Goal: Communication & Community: Share content

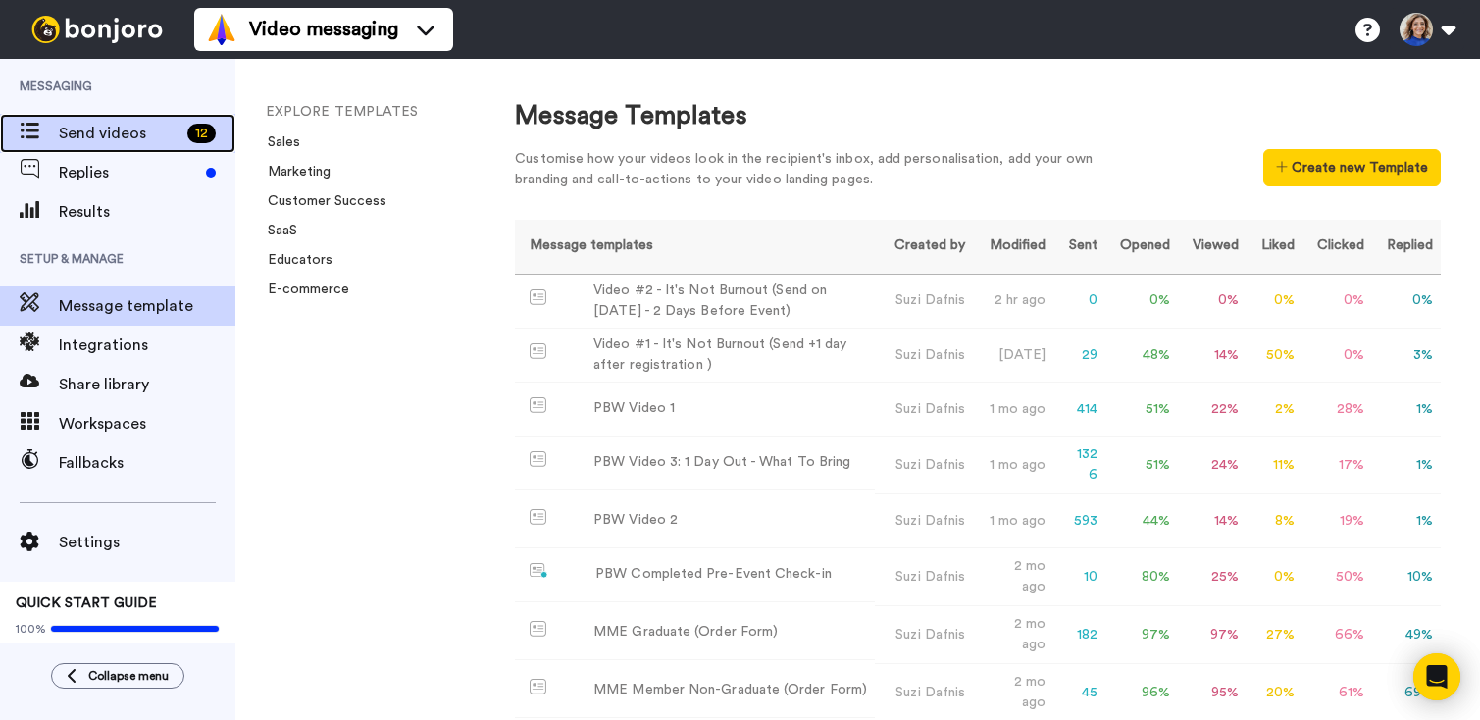
click at [90, 134] on span "Send videos" at bounding box center [119, 134] width 121 height 24
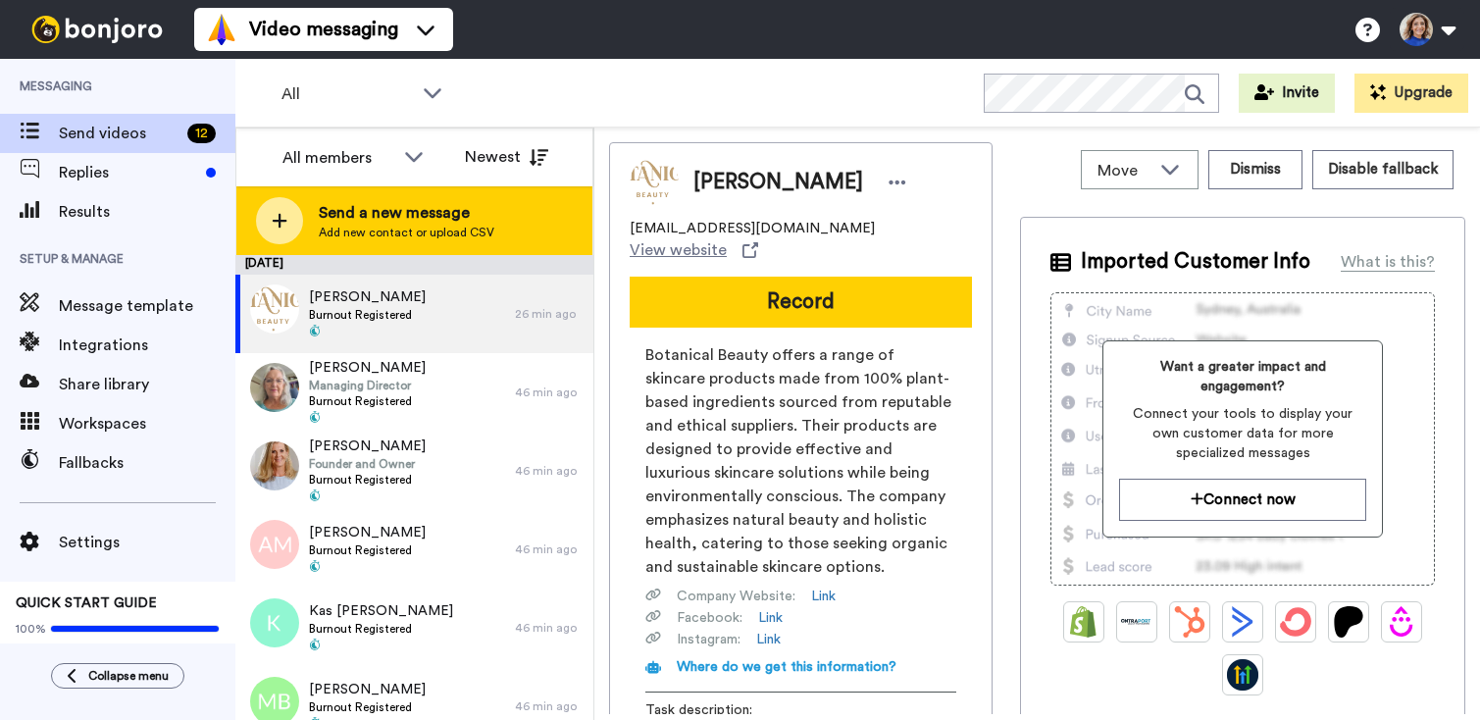
click at [443, 229] on span "Add new contact or upload CSV" at bounding box center [407, 233] width 176 height 16
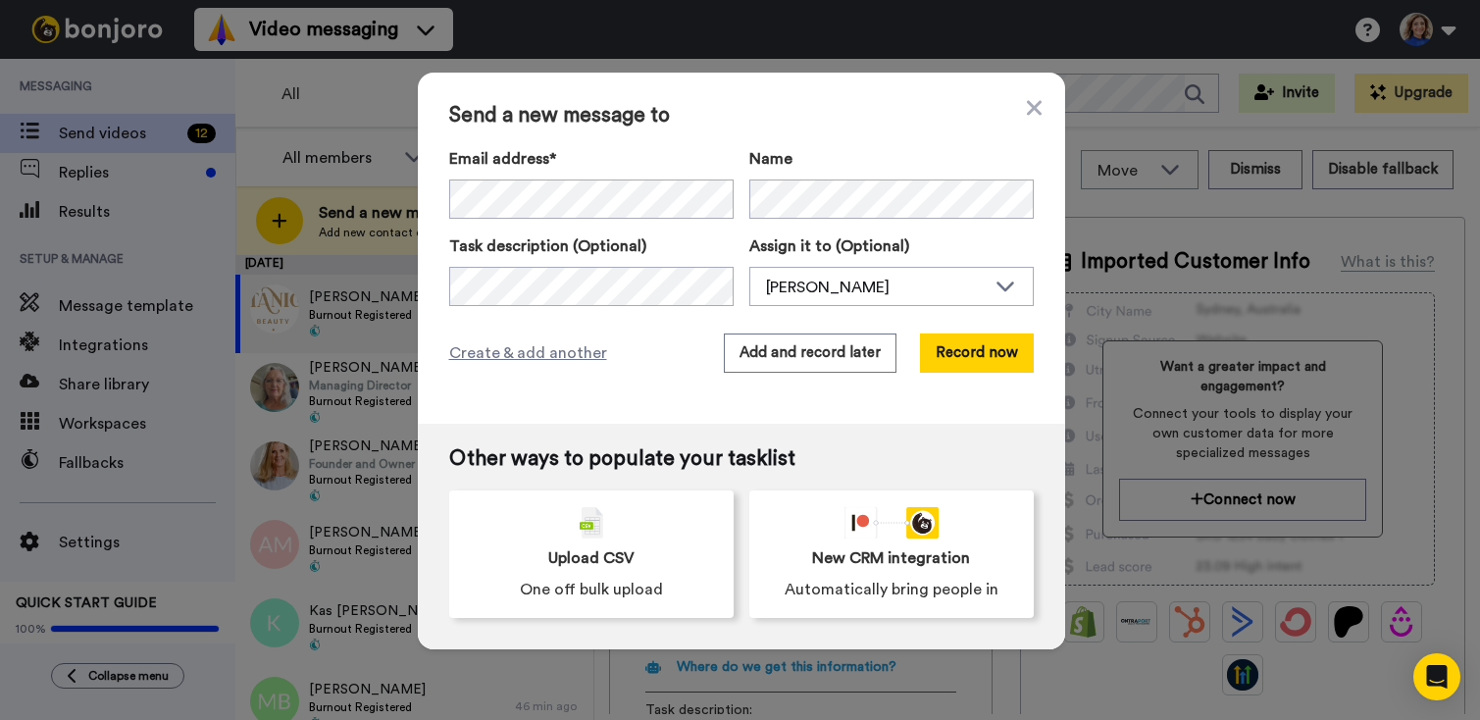
click at [727, 413] on div "Send a new message to Email address* Donna Taylor <donna.test@herbusiness.com> …" at bounding box center [741, 248] width 647 height 351
click at [802, 356] on button "Add and record later" at bounding box center [810, 353] width 173 height 39
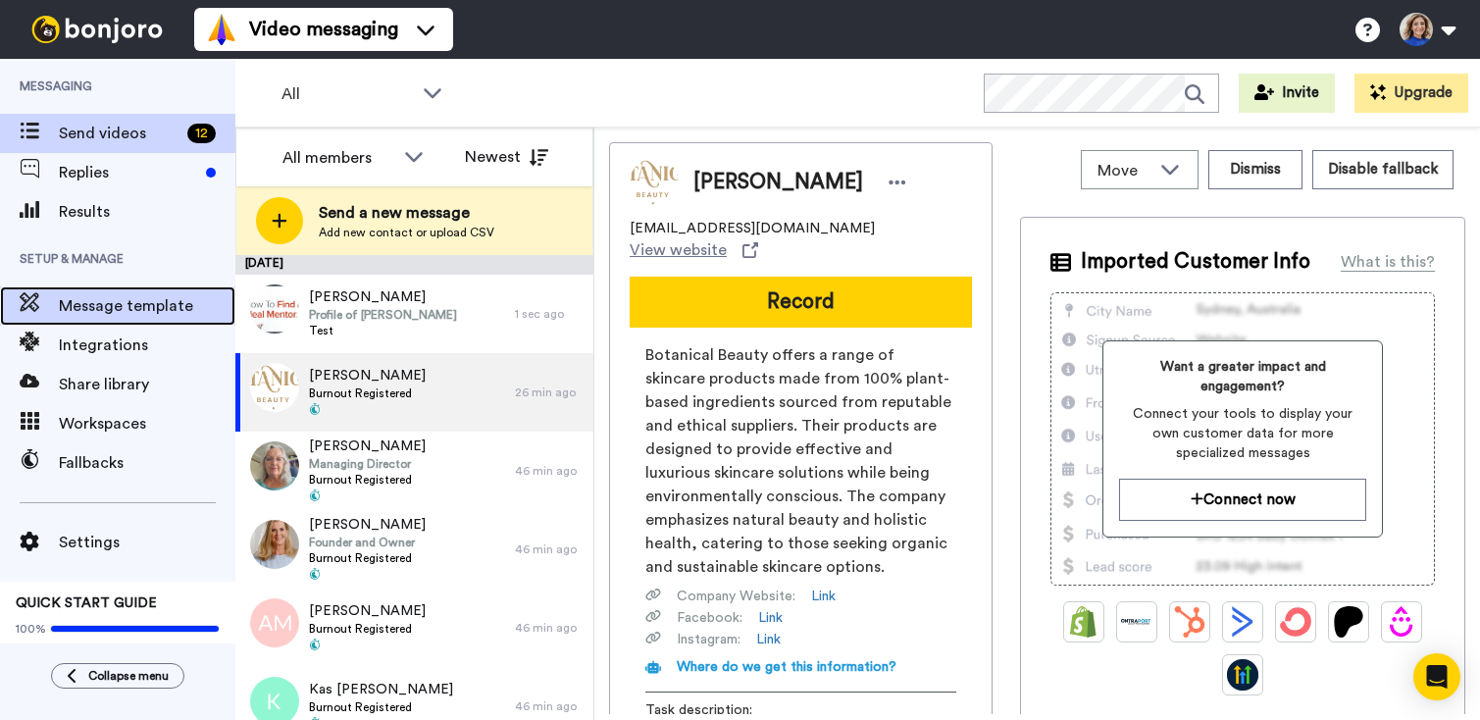
click at [125, 311] on span "Message template" at bounding box center [147, 306] width 177 height 24
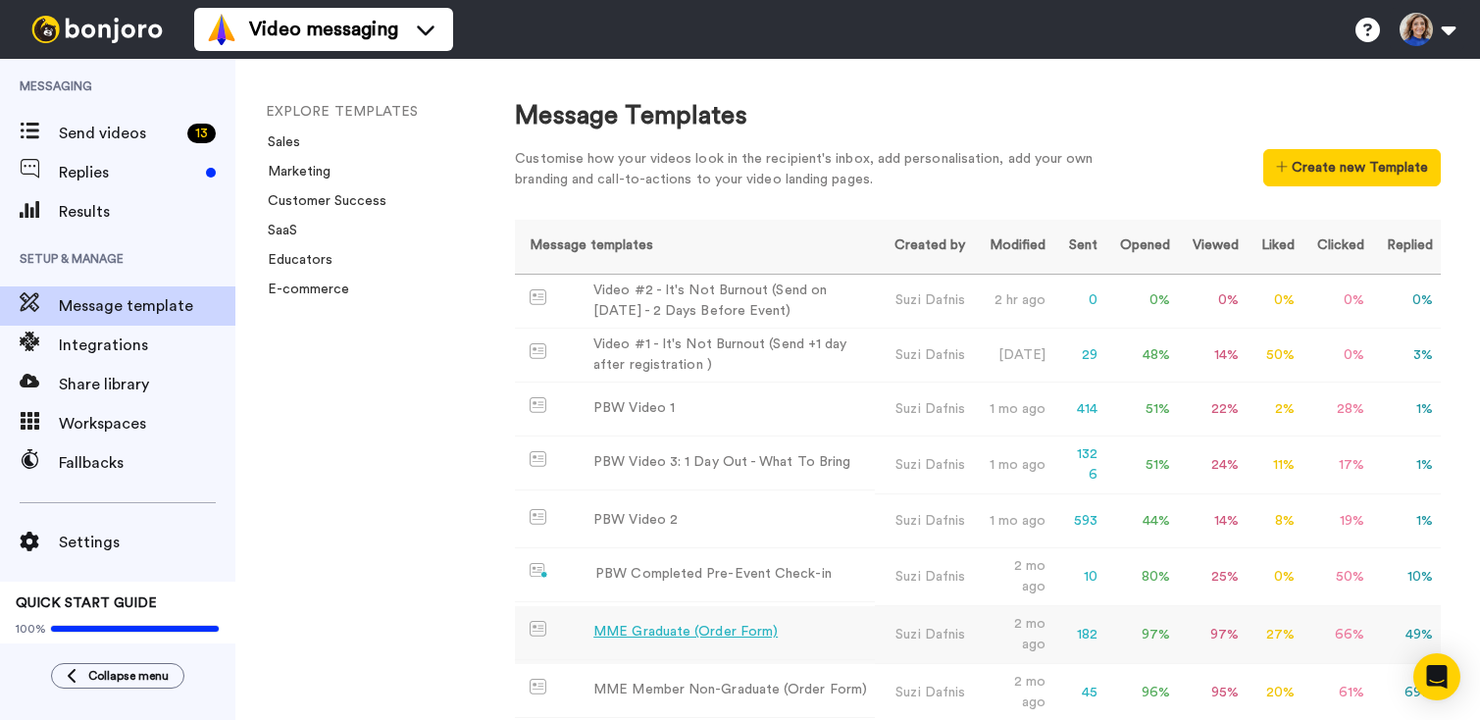
click at [687, 622] on div "MME Graduate (Order Form)" at bounding box center [686, 632] width 184 height 21
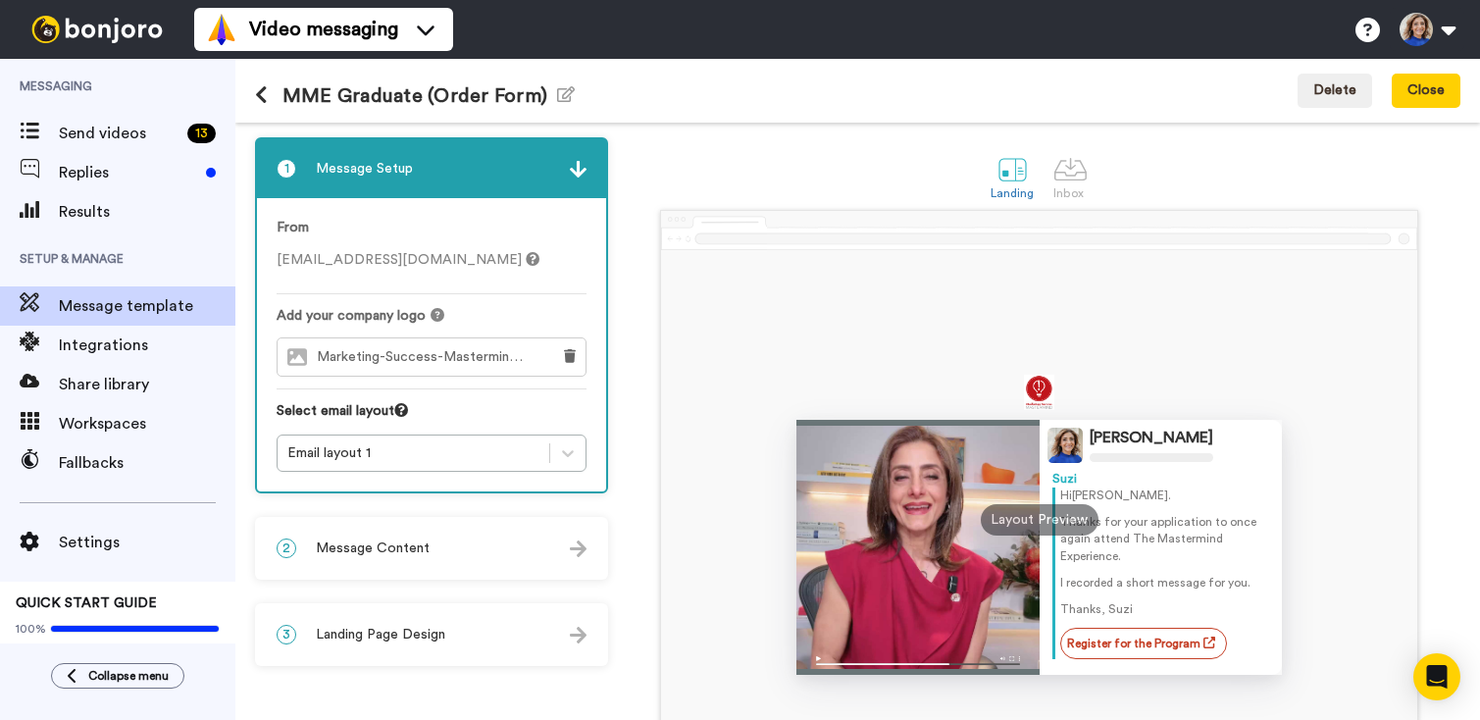
click at [456, 556] on div "2 Message Content" at bounding box center [431, 548] width 349 height 59
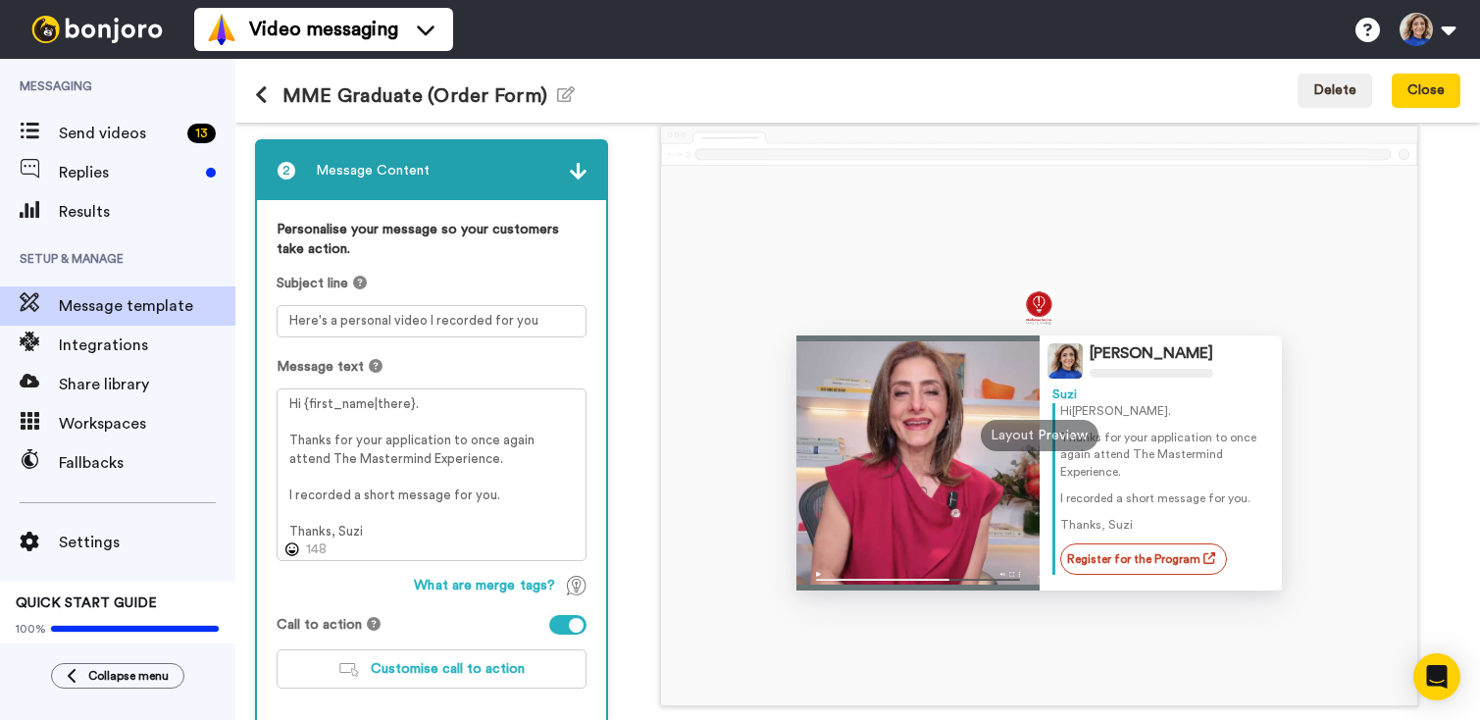
scroll to position [190, 0]
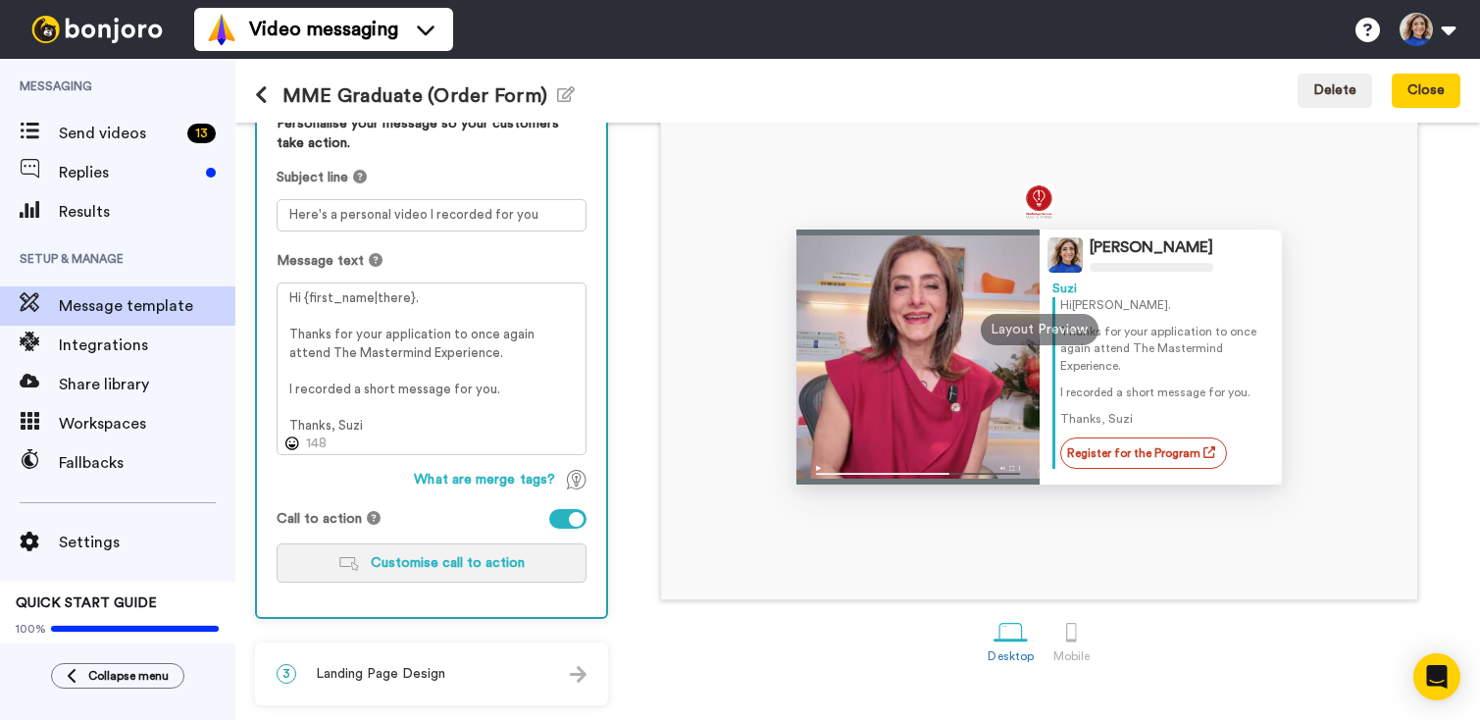
click at [482, 567] on span "Customise call to action" at bounding box center [448, 563] width 154 height 14
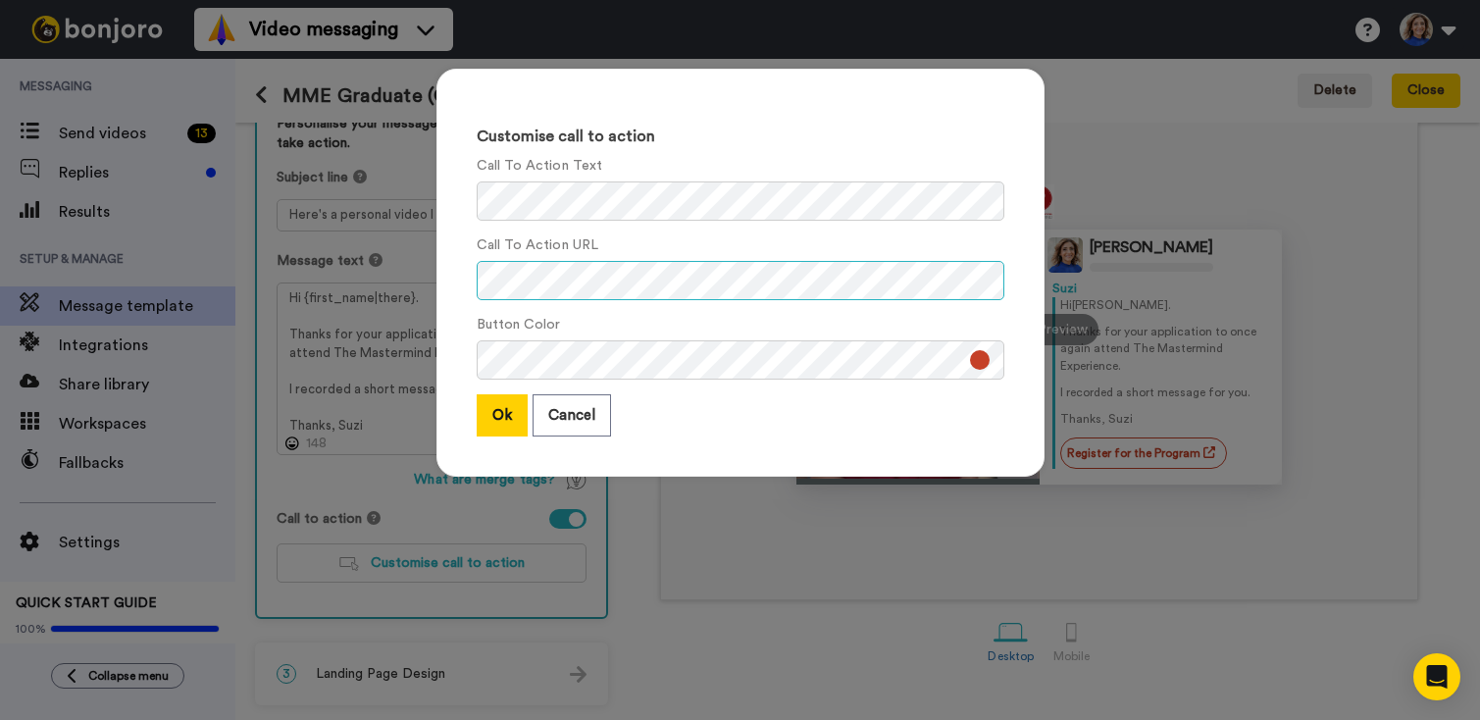
click at [472, 283] on div "Customise call to action Call To Action Text Call To Action URL Button Color Ok…" at bounding box center [741, 273] width 608 height 408
click at [502, 422] on button "Ok" at bounding box center [502, 415] width 51 height 42
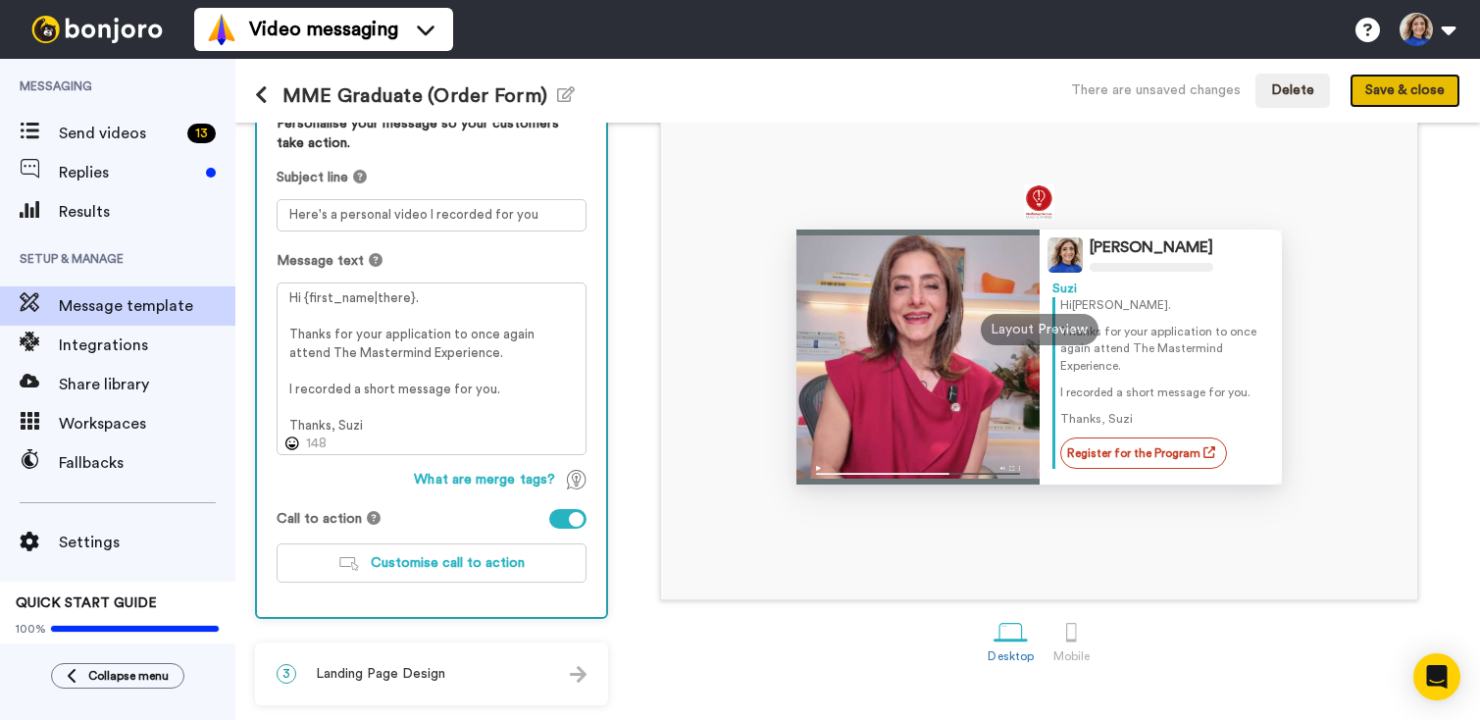
click at [1377, 88] on button "Save & close" at bounding box center [1405, 91] width 111 height 35
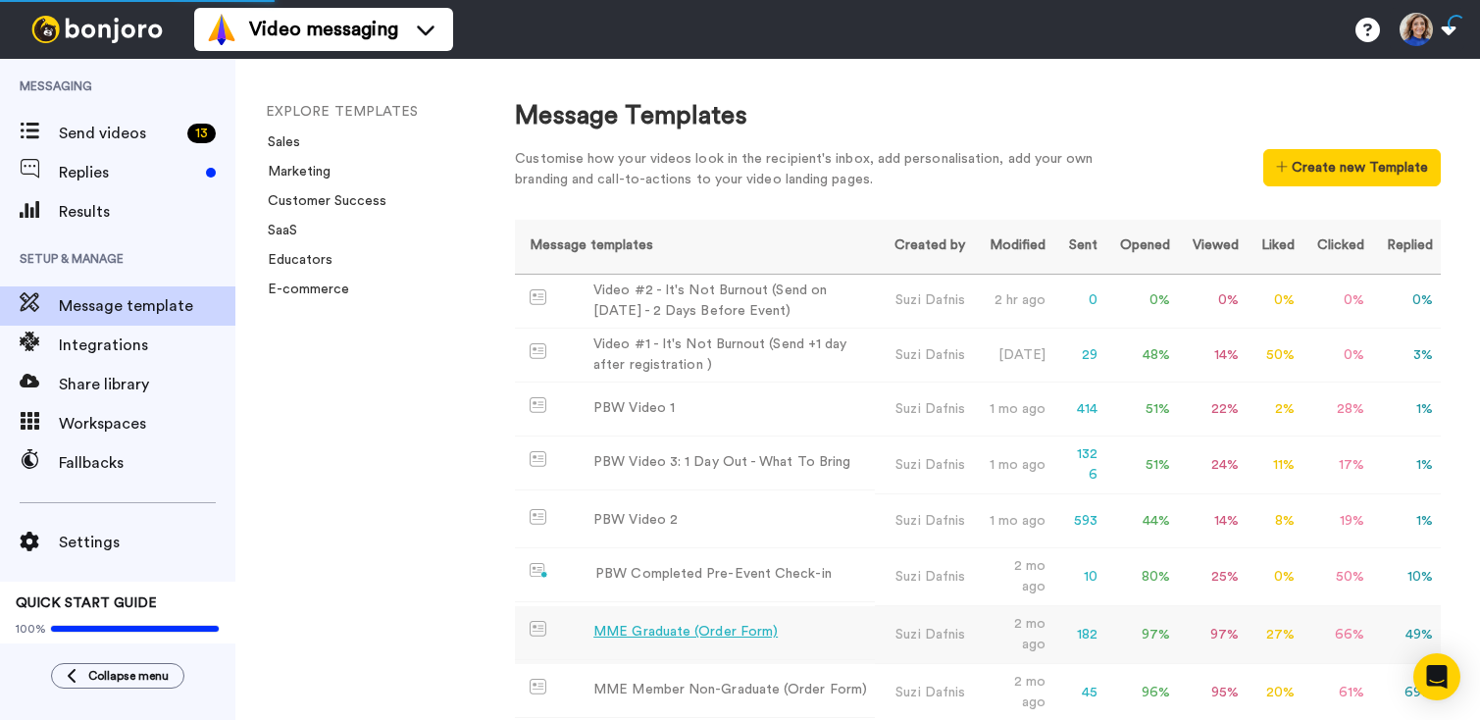
click at [699, 627] on div "MME Graduate (Order Form)" at bounding box center [686, 632] width 184 height 21
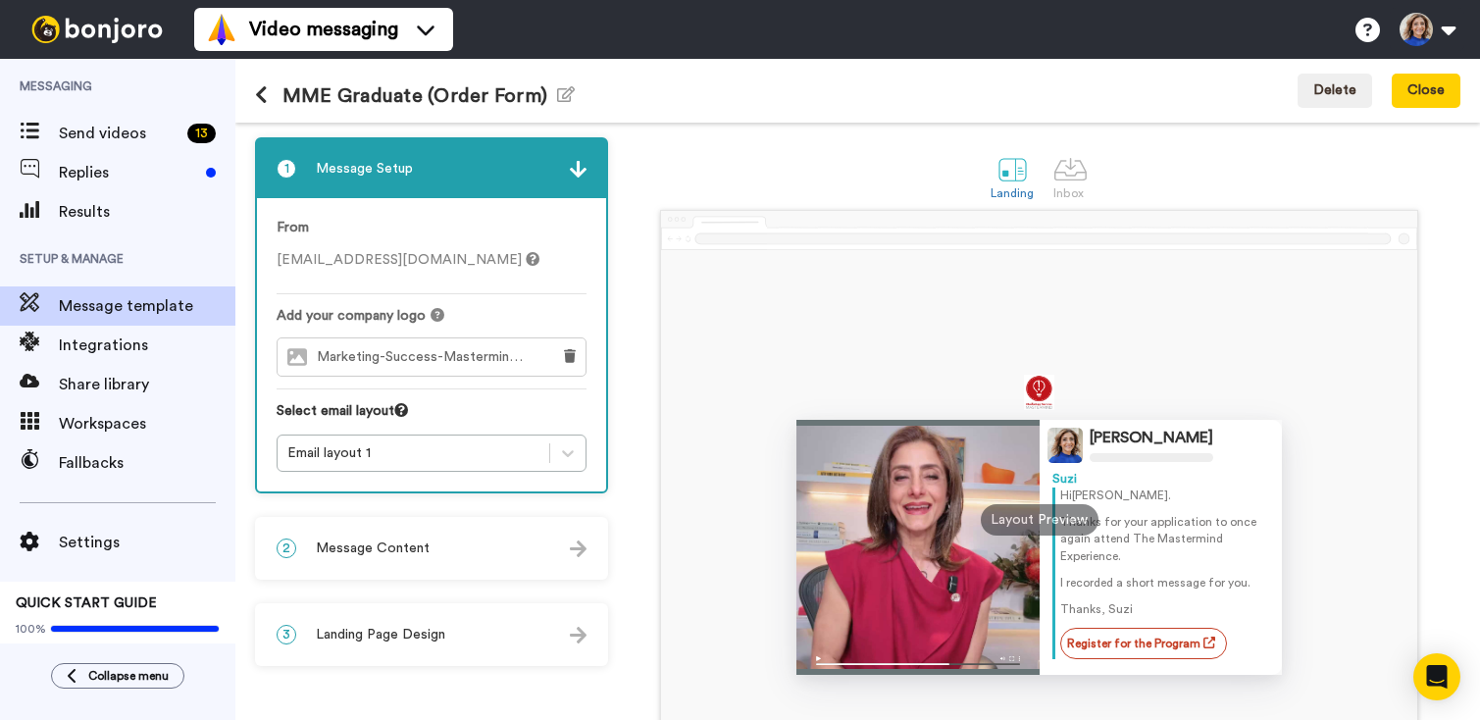
click at [430, 551] on div "2 Message Content" at bounding box center [431, 548] width 349 height 59
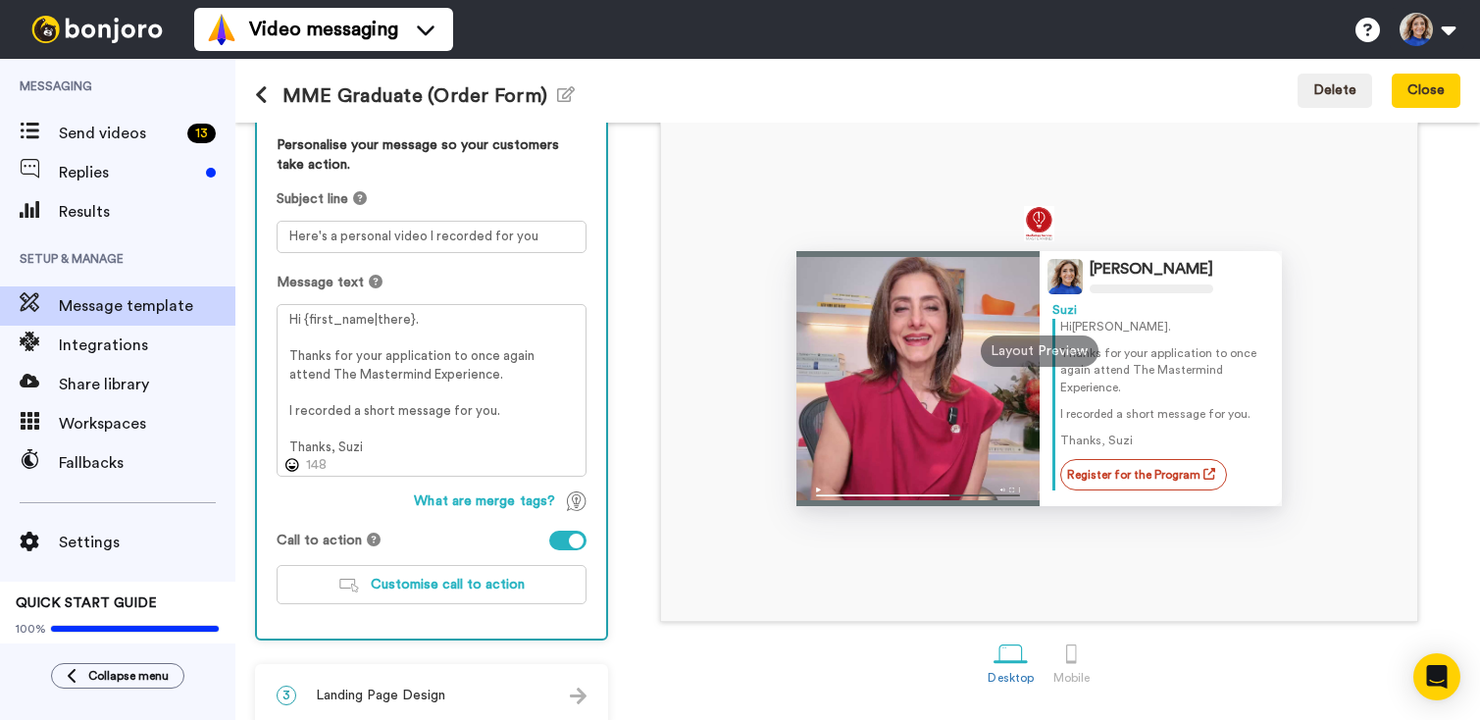
scroll to position [190, 0]
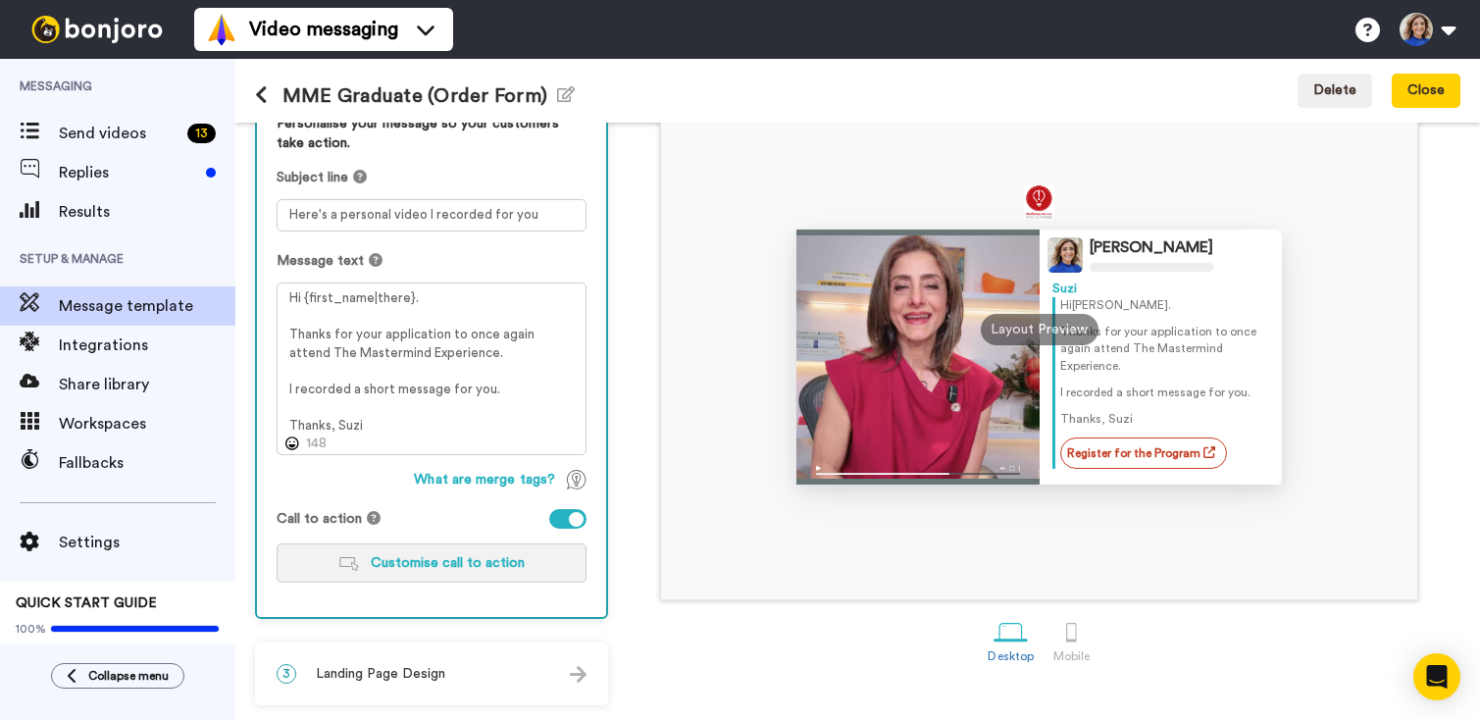
click at [470, 565] on span "Customise call to action" at bounding box center [448, 563] width 154 height 14
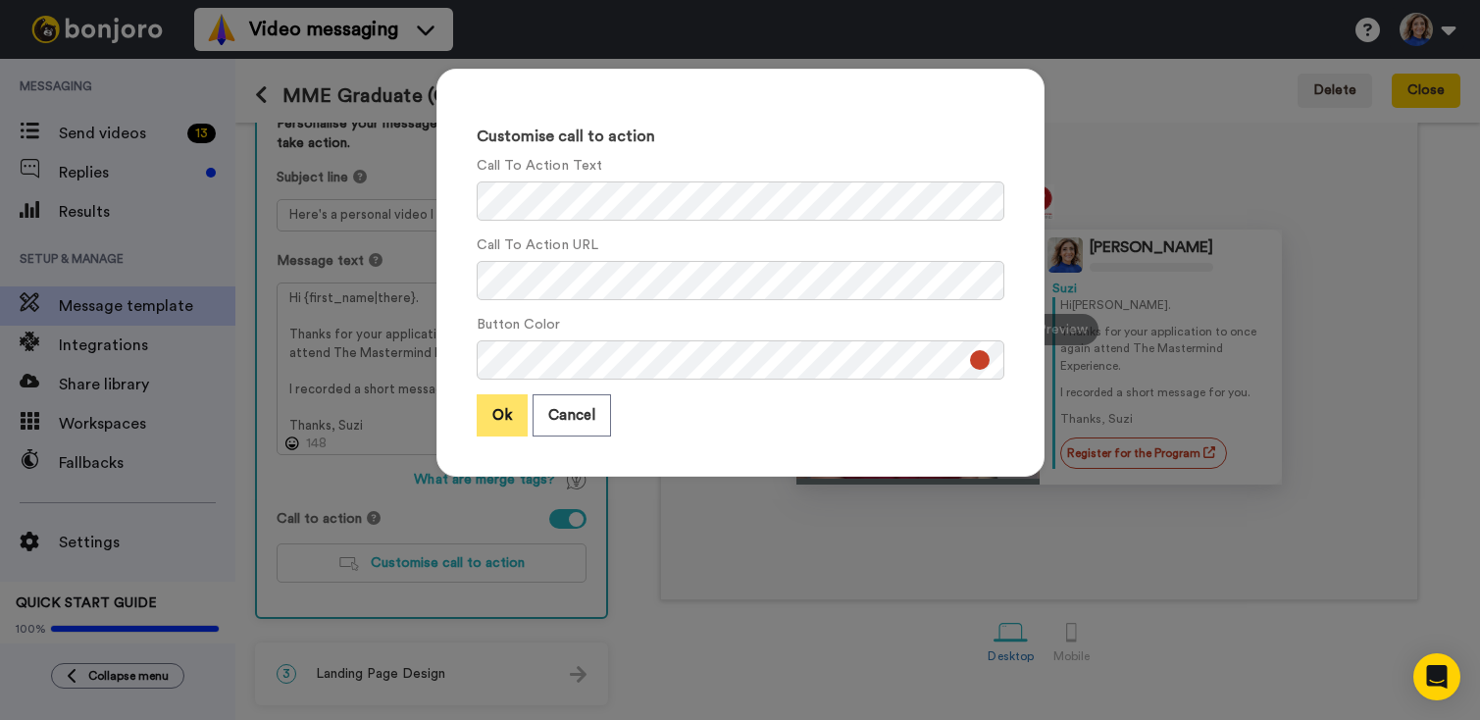
click at [485, 411] on button "Ok" at bounding box center [502, 415] width 51 height 42
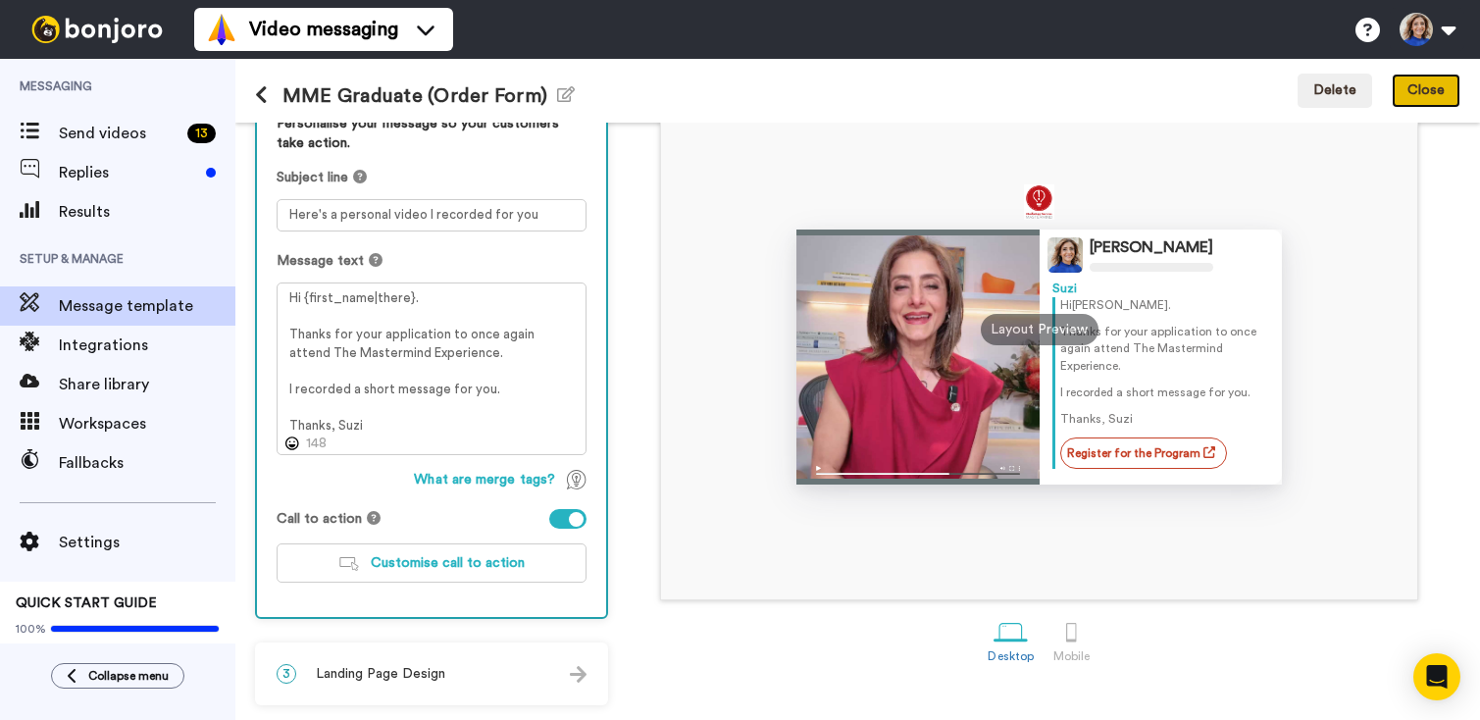
click at [1415, 88] on button "Close" at bounding box center [1426, 91] width 69 height 35
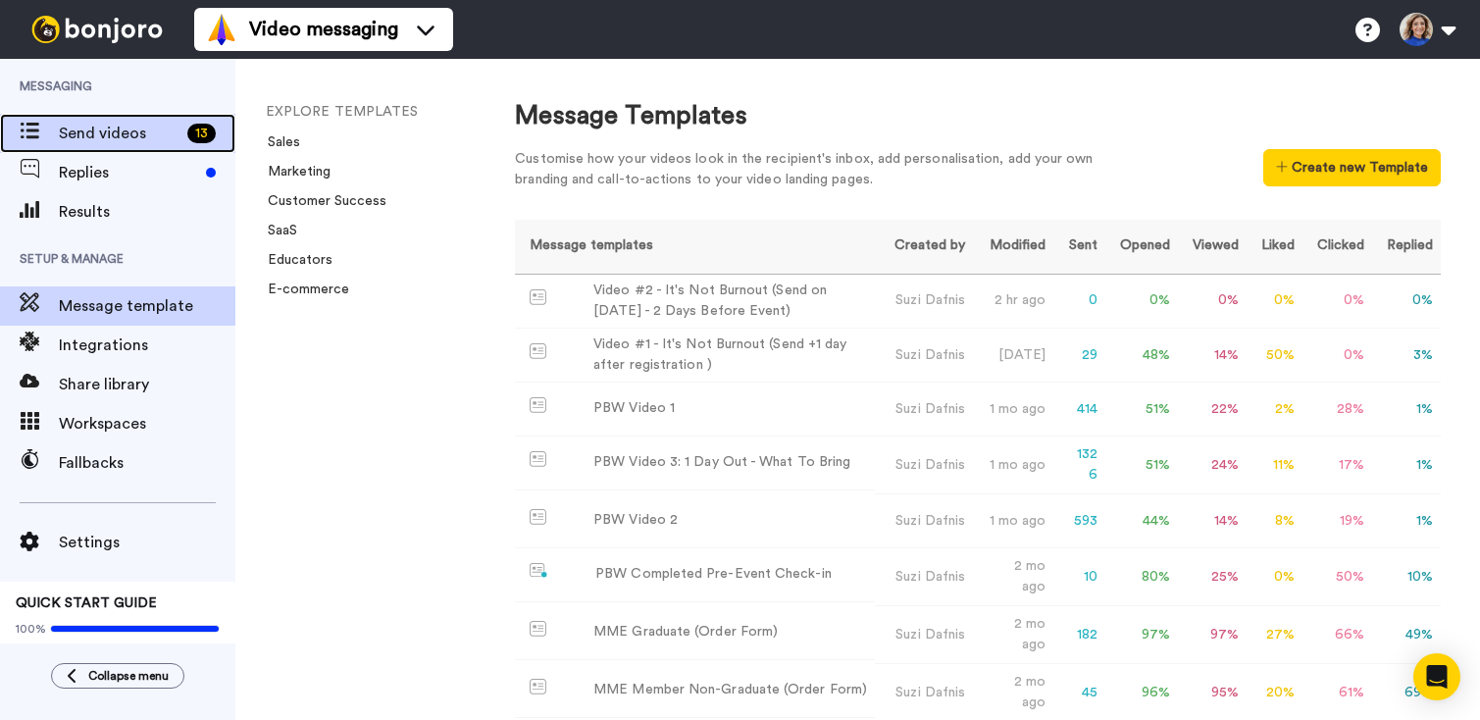
click at [90, 131] on span "Send videos" at bounding box center [119, 134] width 121 height 24
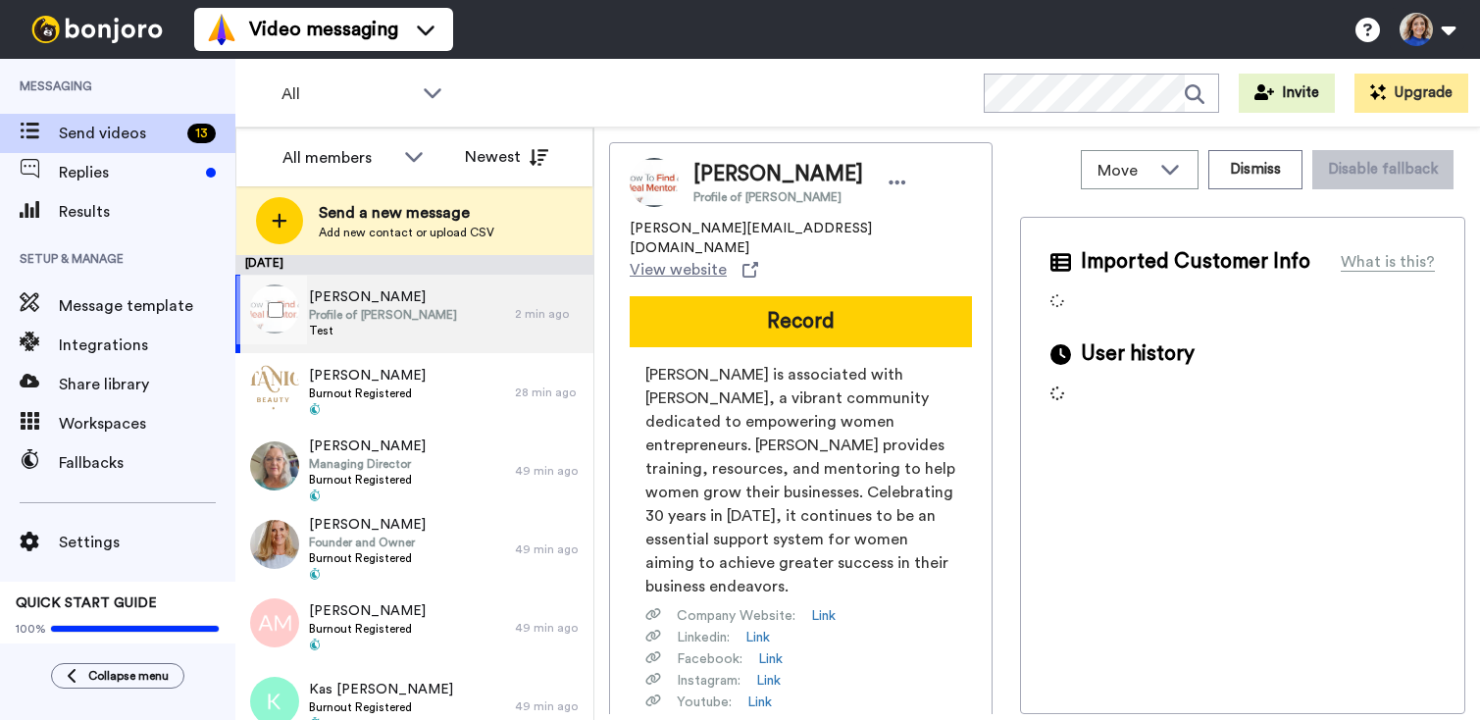
click at [373, 310] on span "Profile of Donna Taylor" at bounding box center [383, 315] width 148 height 16
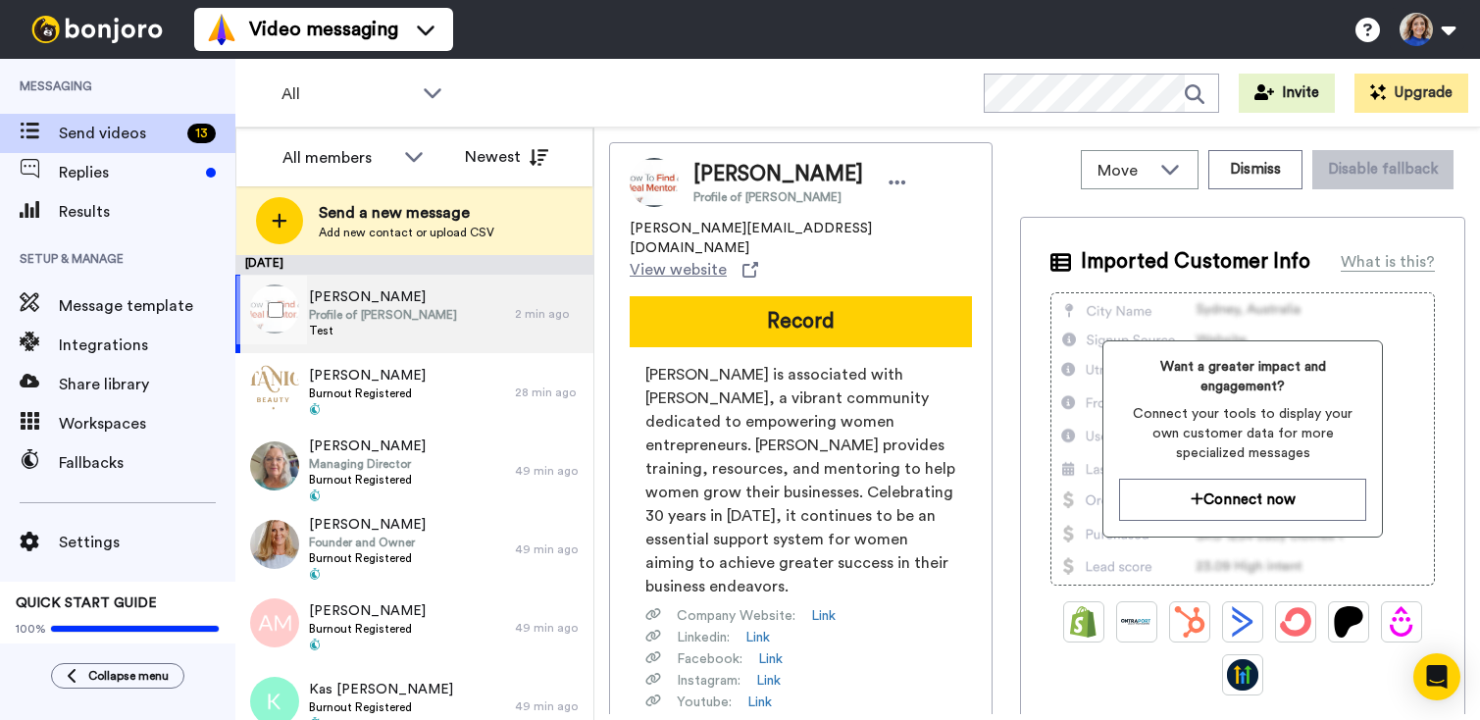
click at [371, 308] on span "Profile of Donna Taylor" at bounding box center [383, 315] width 148 height 16
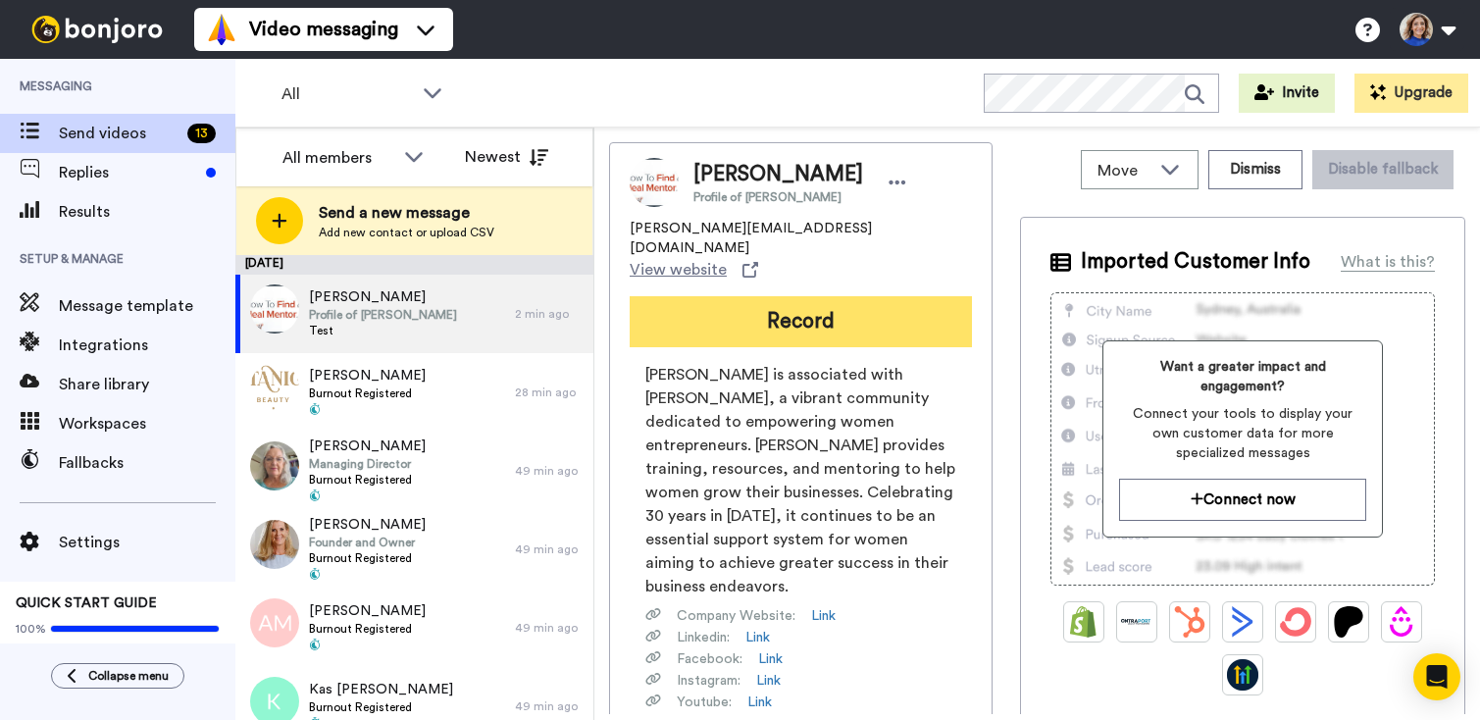
click at [791, 296] on button "Record" at bounding box center [801, 321] width 342 height 51
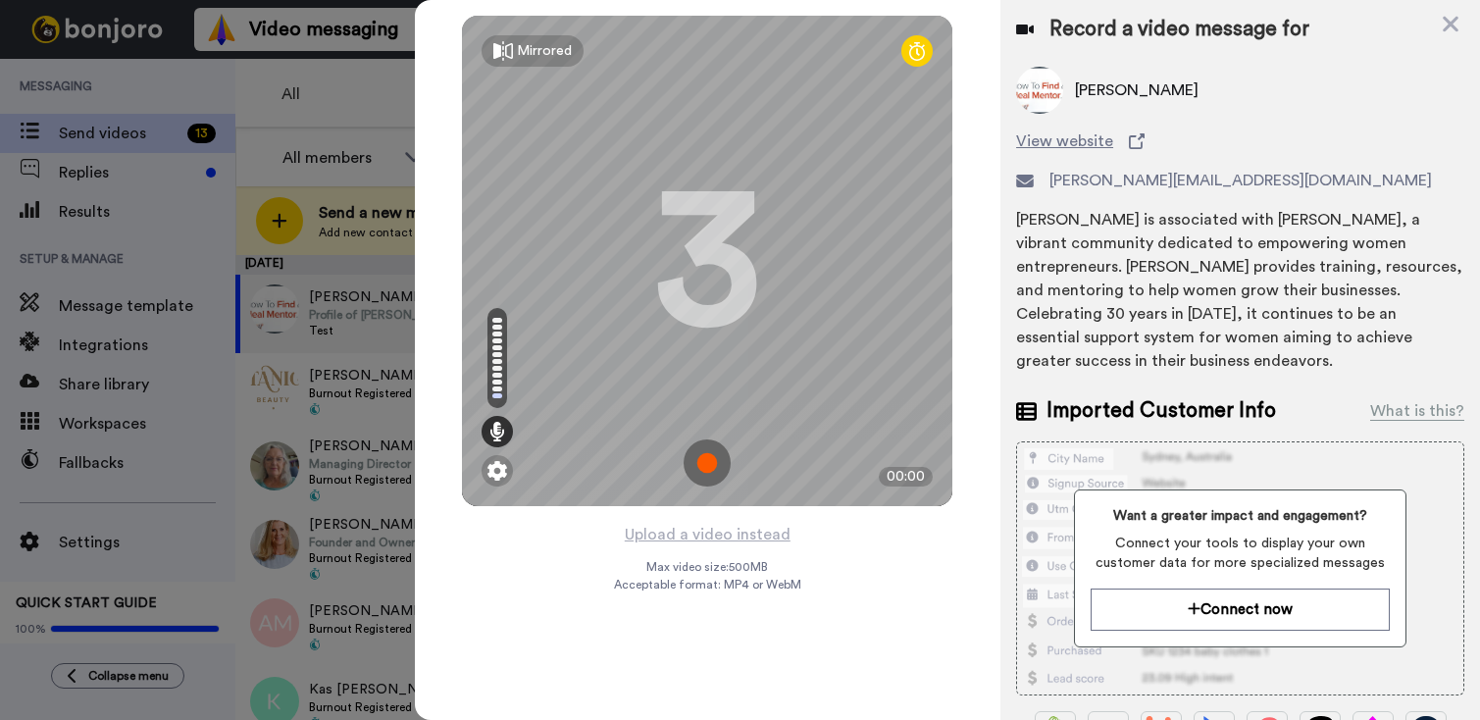
click at [699, 466] on img at bounding box center [707, 462] width 47 height 47
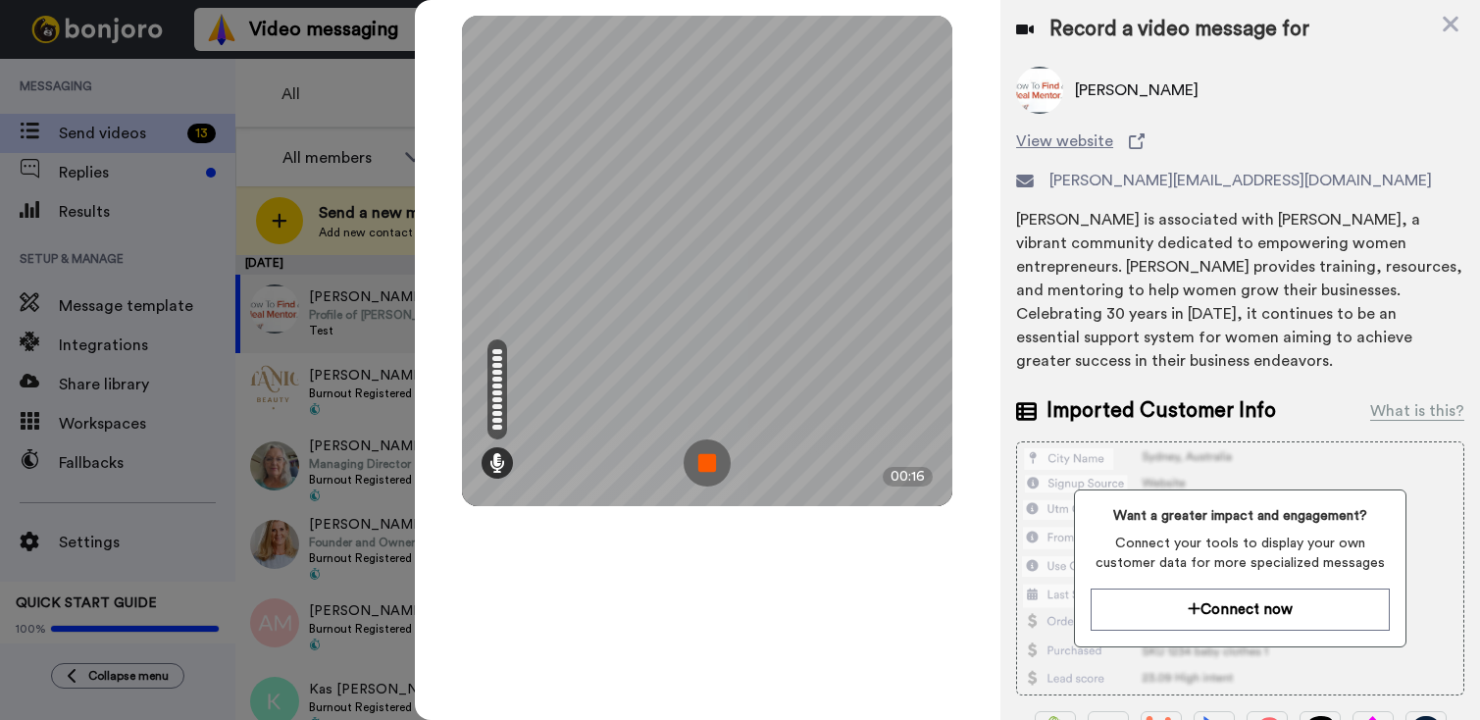
click at [712, 469] on img at bounding box center [707, 462] width 47 height 47
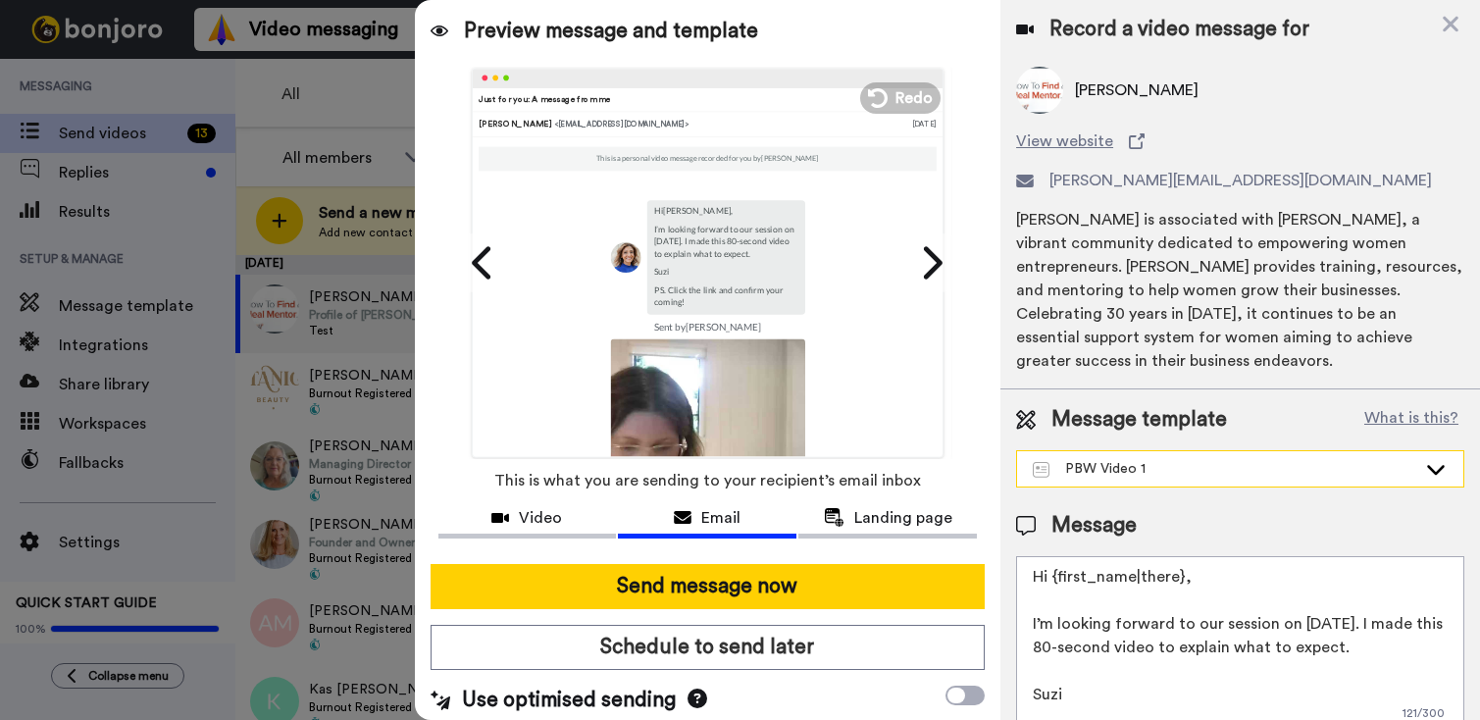
click at [1210, 459] on div "PBW Video 1" at bounding box center [1225, 469] width 384 height 20
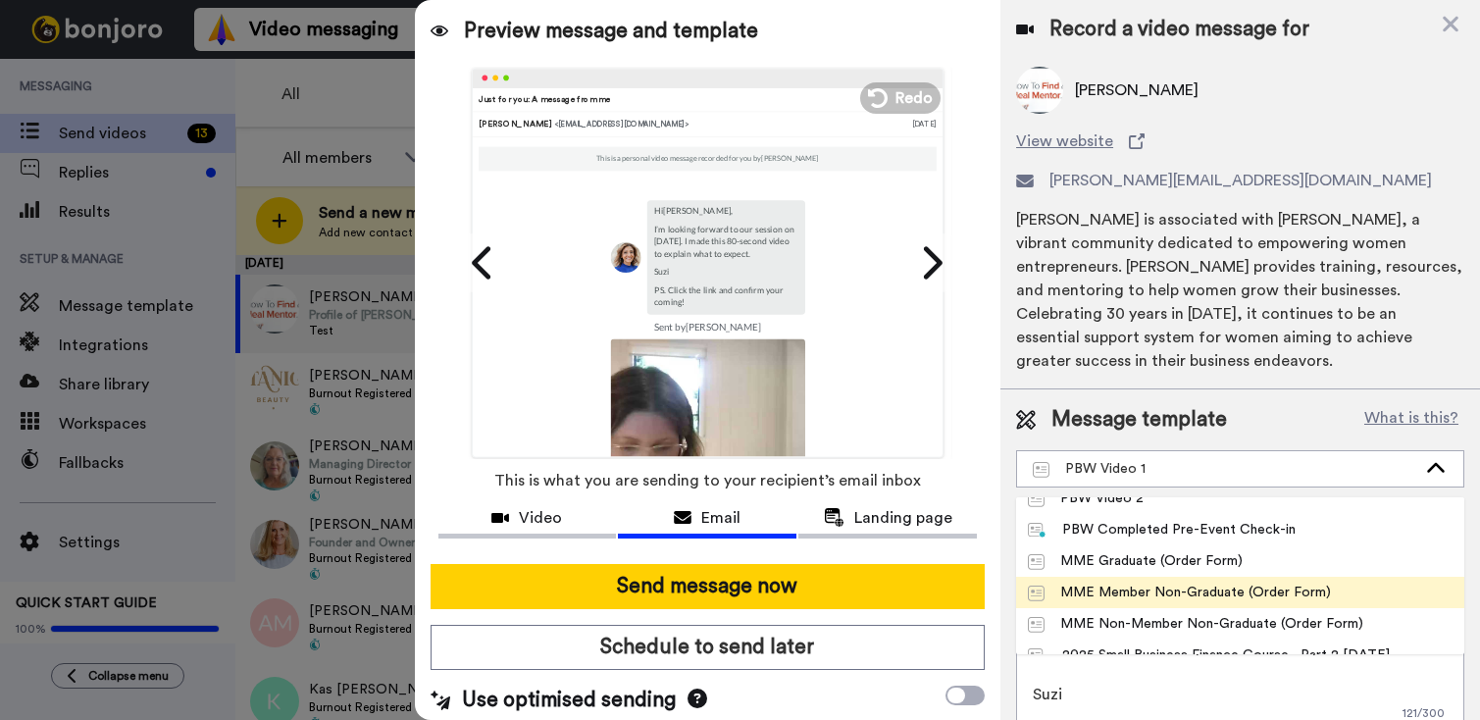
scroll to position [142, 0]
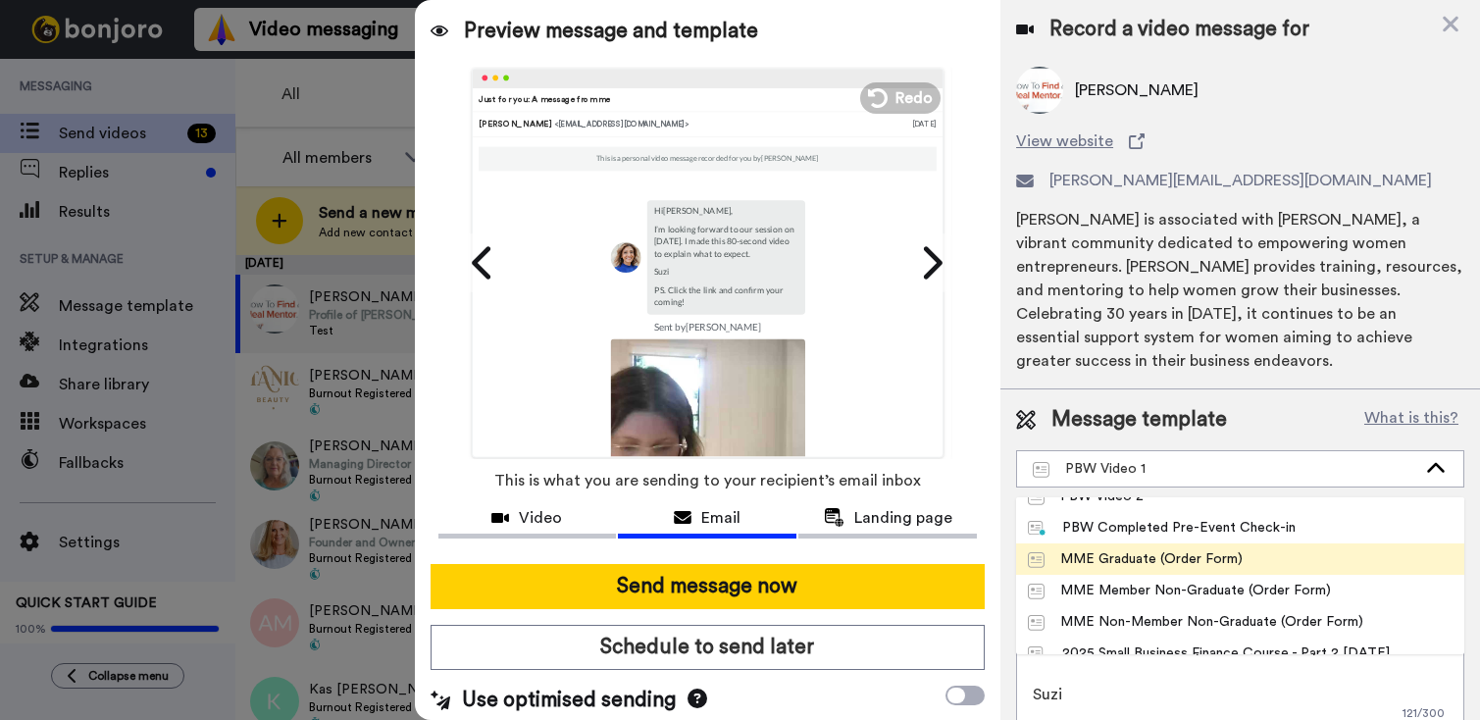
click at [1221, 549] on div "MME Graduate (Order Form)" at bounding box center [1135, 559] width 215 height 20
type textarea "Hi {first_name|there}. Thanks for your application to once again attend The Mas…"
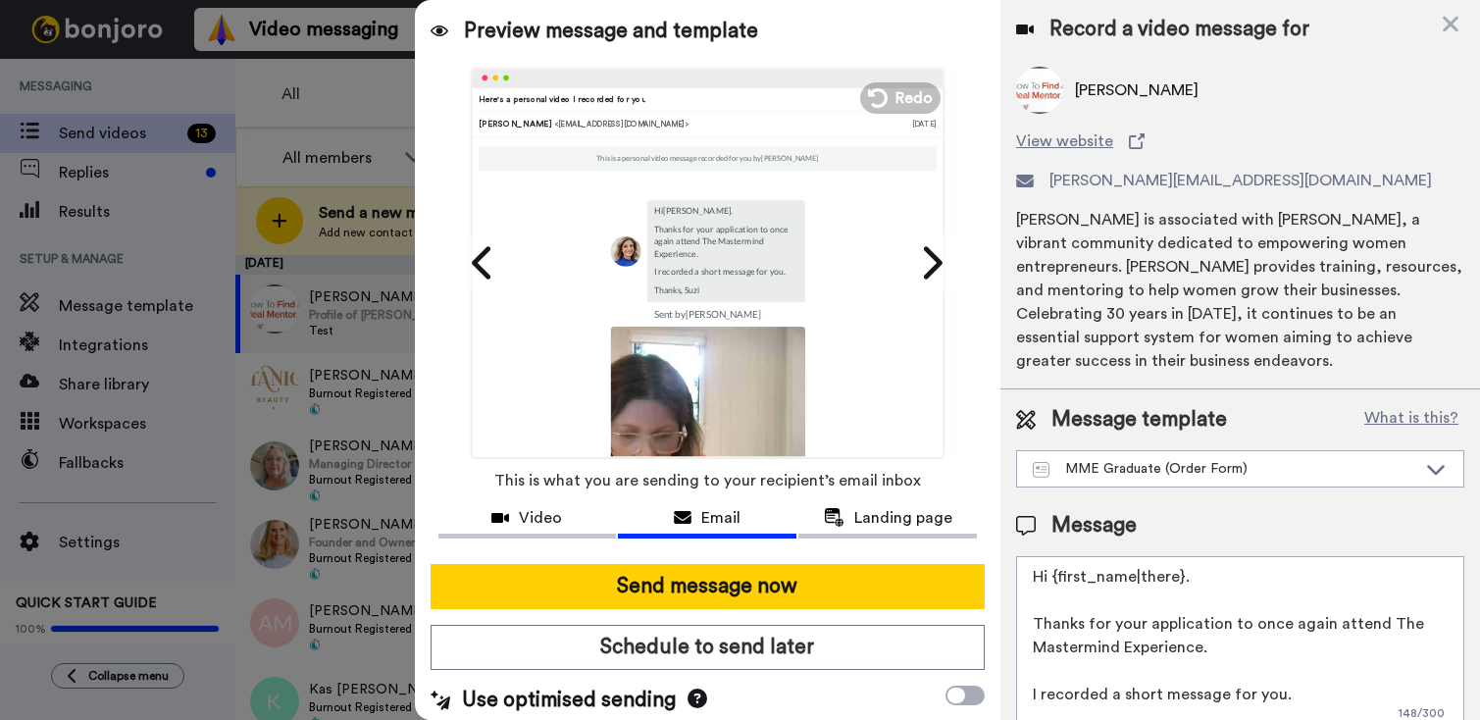
scroll to position [5, 0]
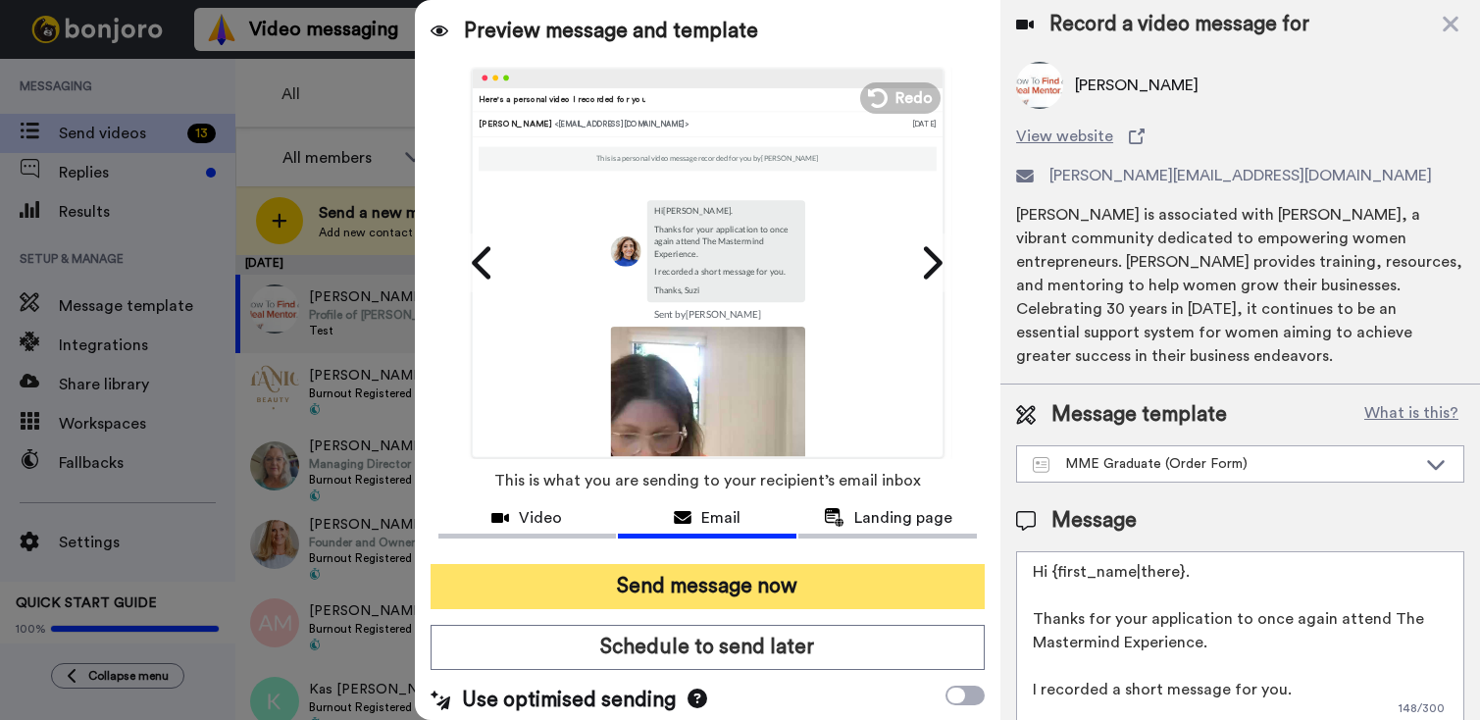
click at [725, 579] on button "Send message now" at bounding box center [708, 586] width 555 height 45
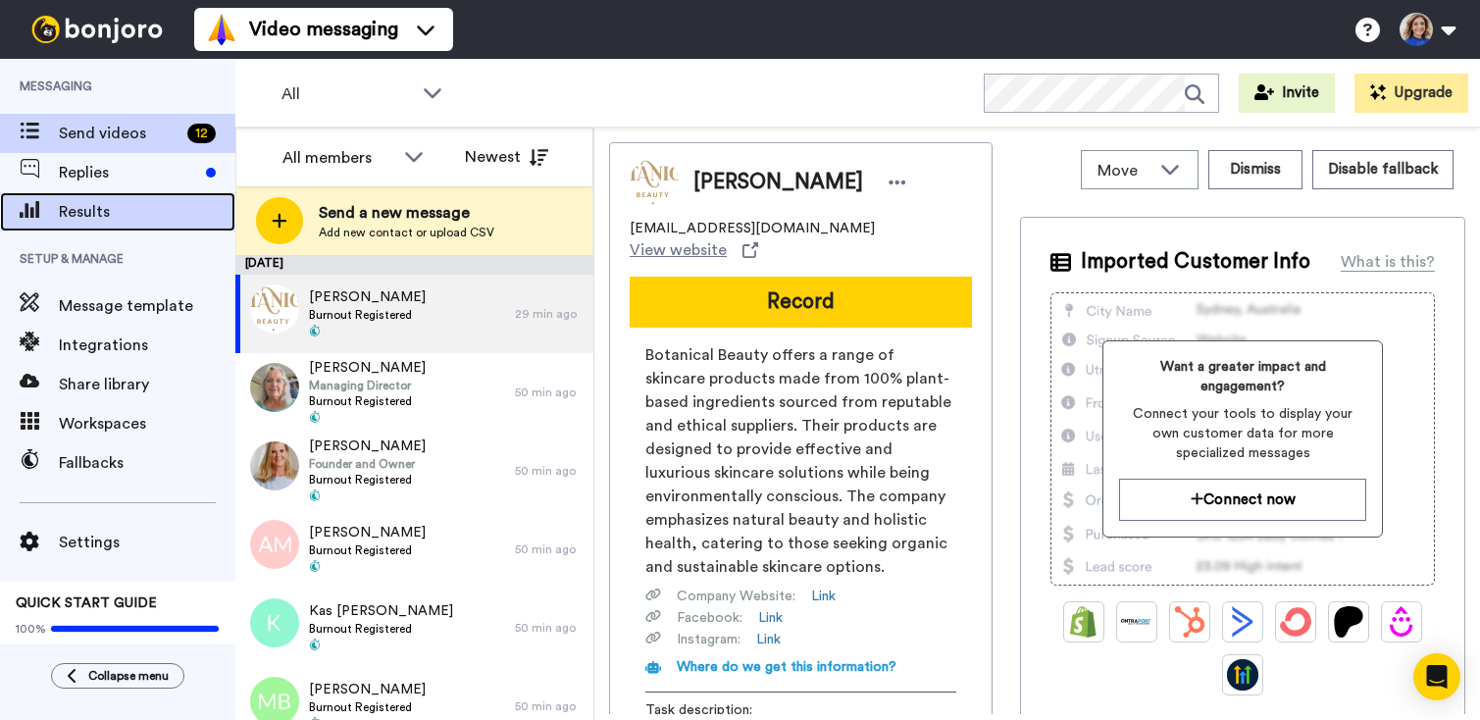
click at [99, 220] on span "Results" at bounding box center [147, 212] width 177 height 24
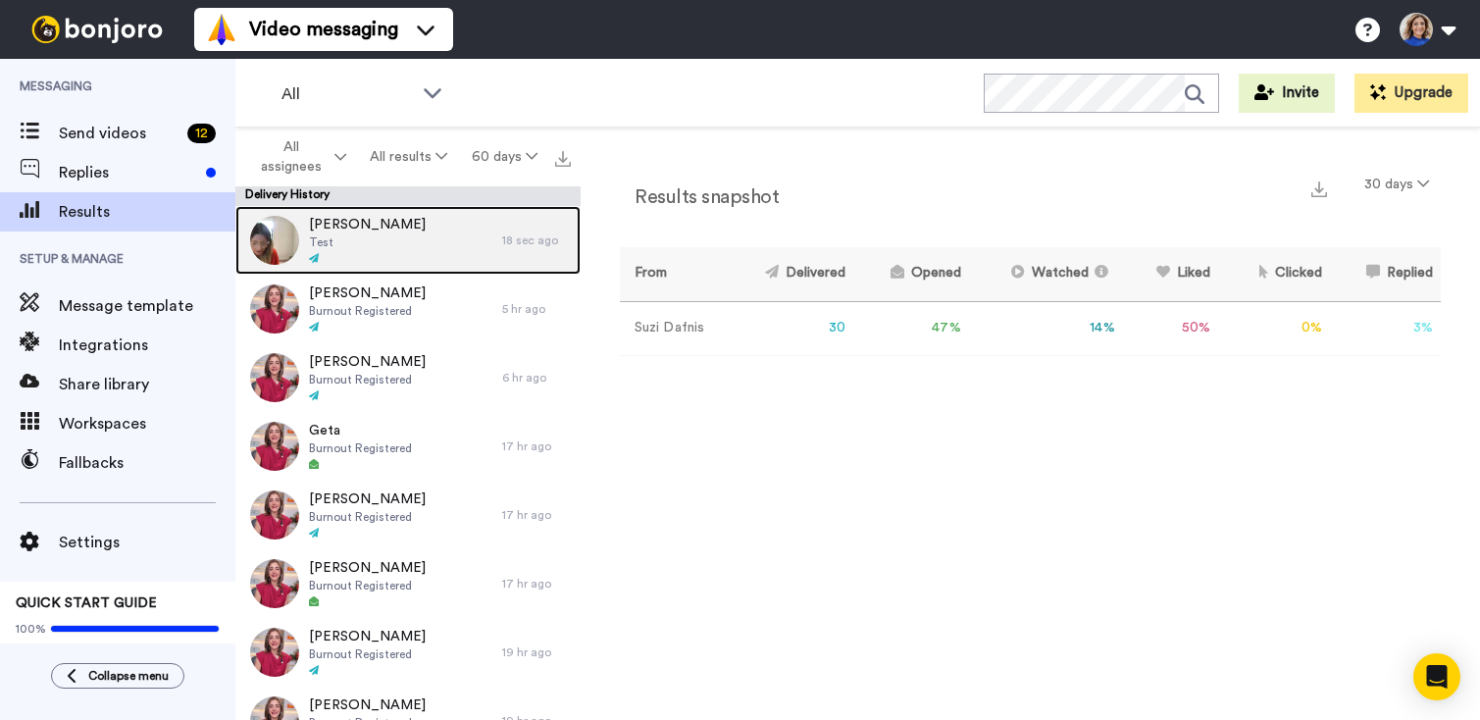
click at [366, 241] on span "Test" at bounding box center [367, 242] width 117 height 16
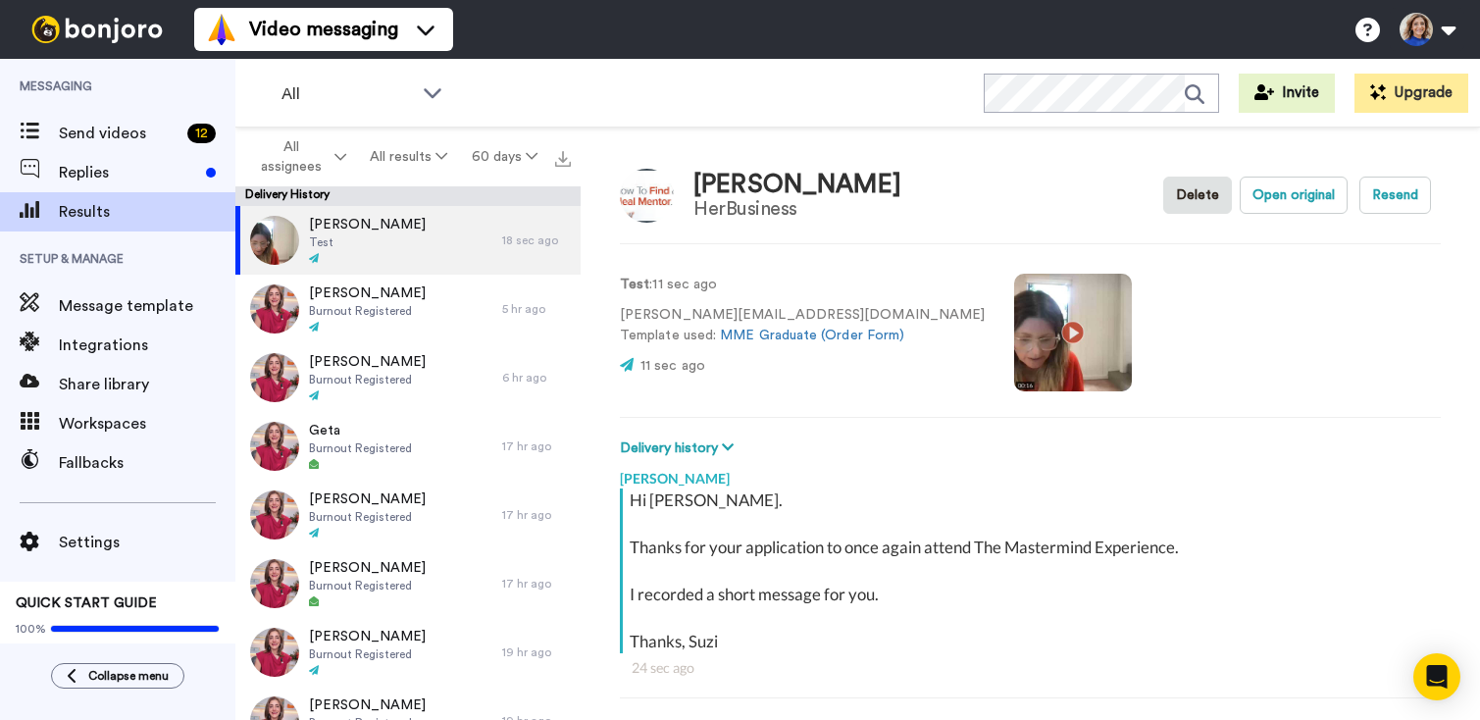
scroll to position [178, 0]
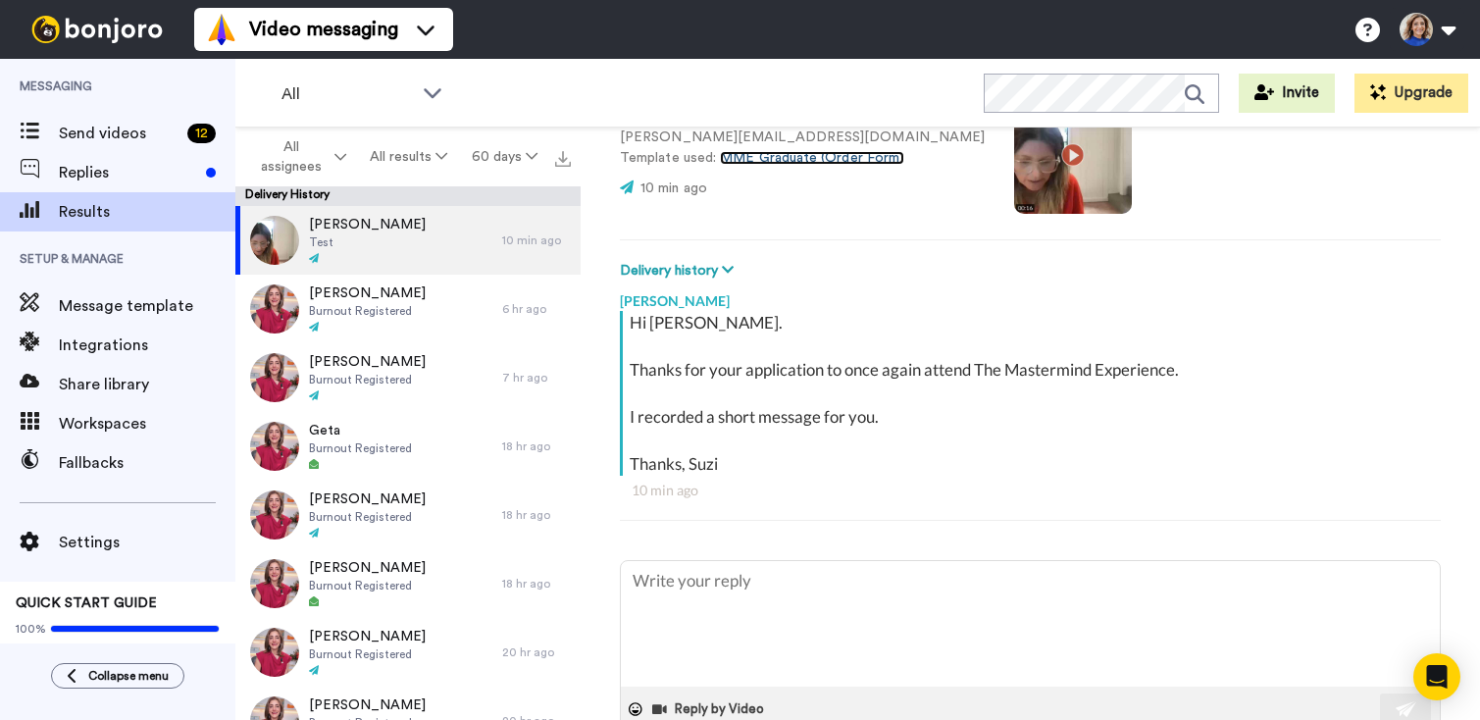
type textarea "x"
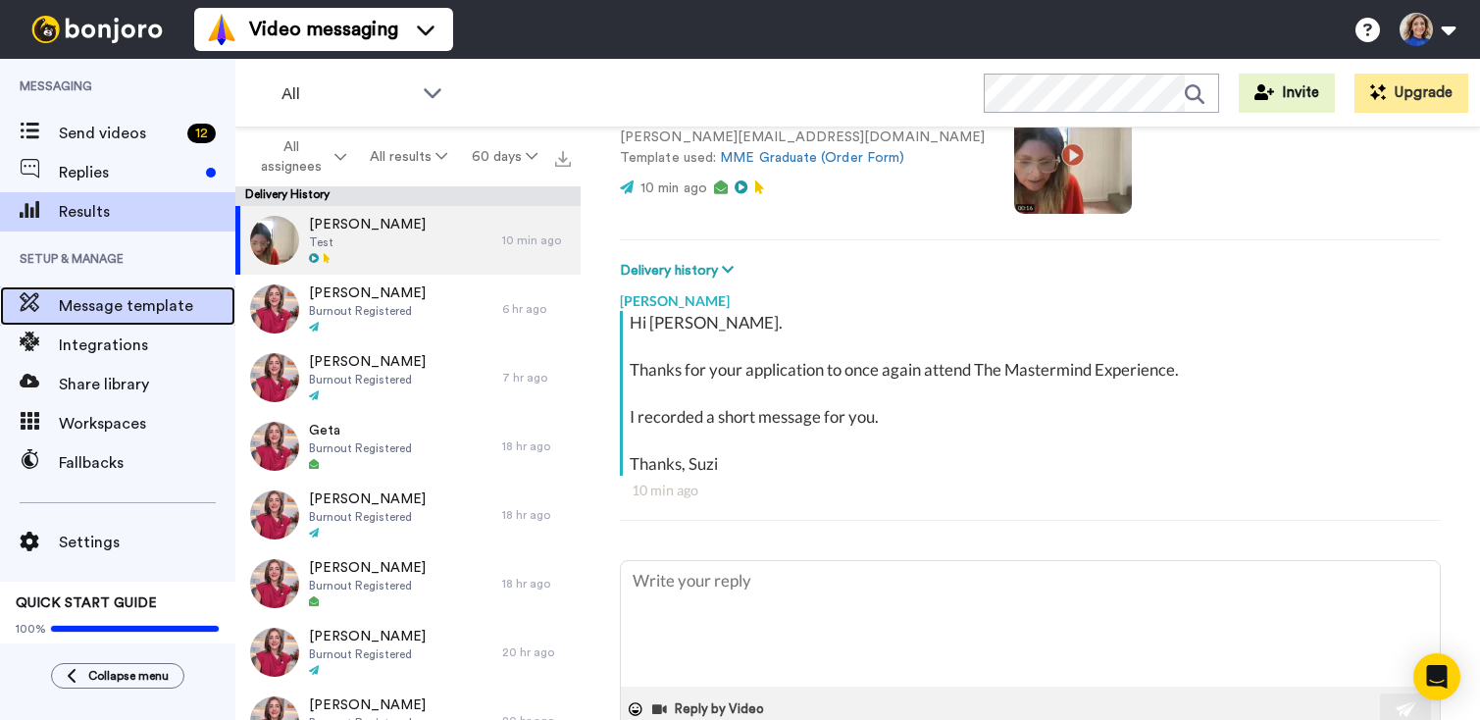
click at [129, 308] on span "Message template" at bounding box center [147, 306] width 177 height 24
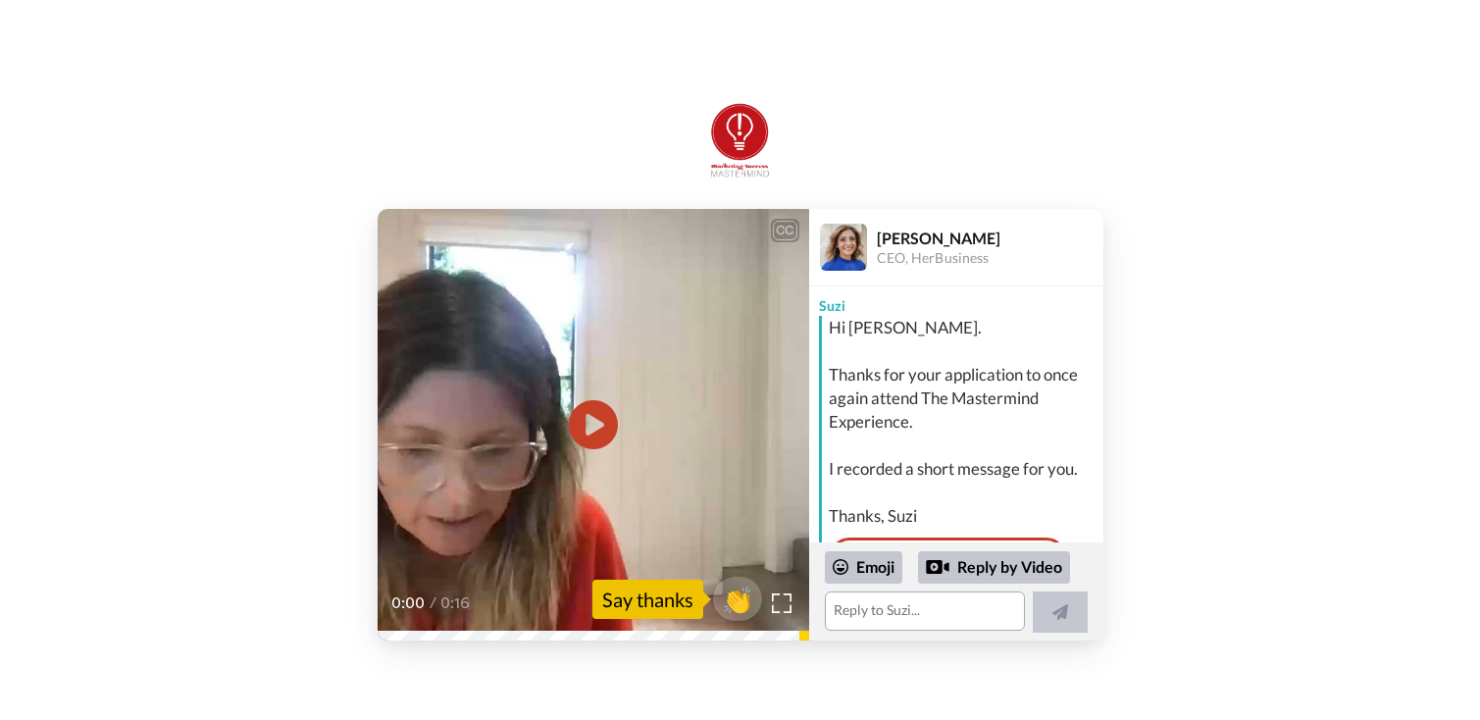
scroll to position [128, 0]
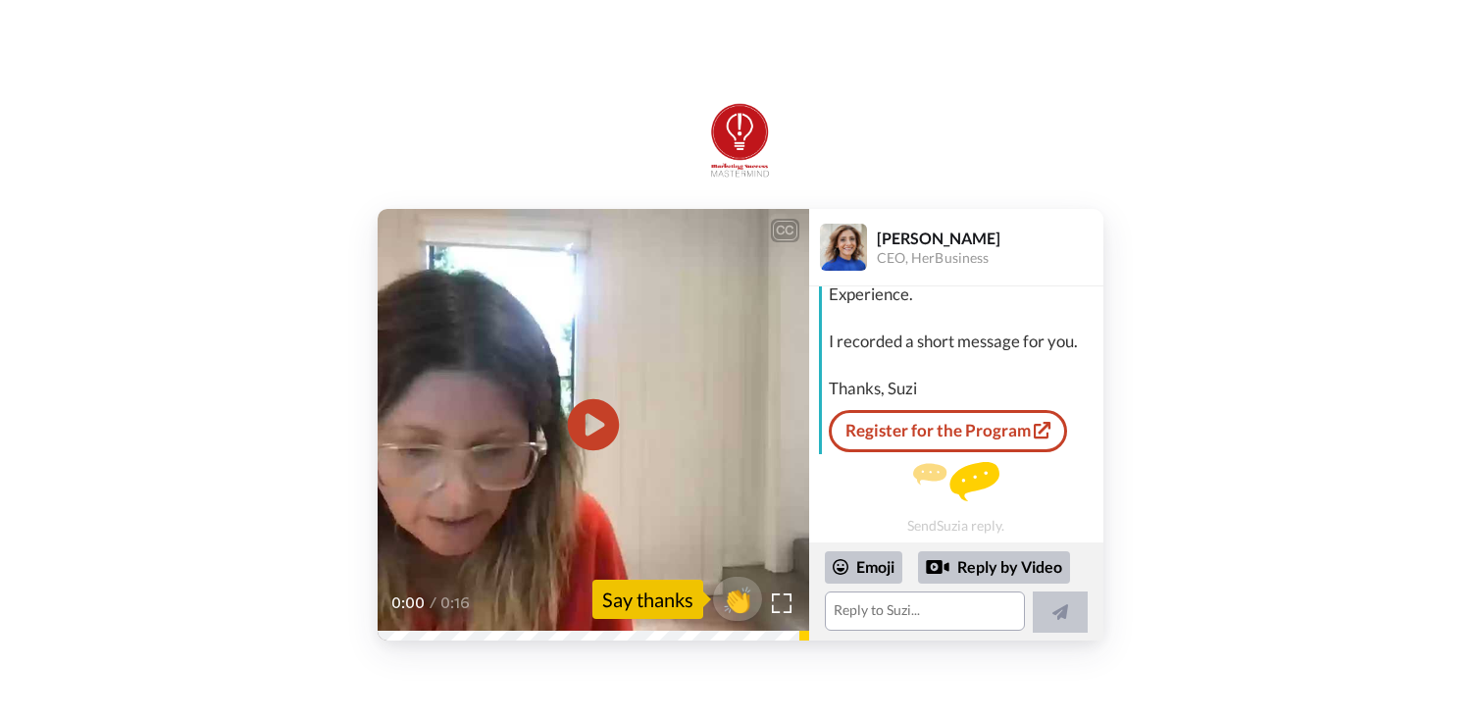
click at [575, 428] on icon at bounding box center [593, 425] width 52 height 52
click at [957, 431] on link "Register for the Program" at bounding box center [948, 430] width 238 height 41
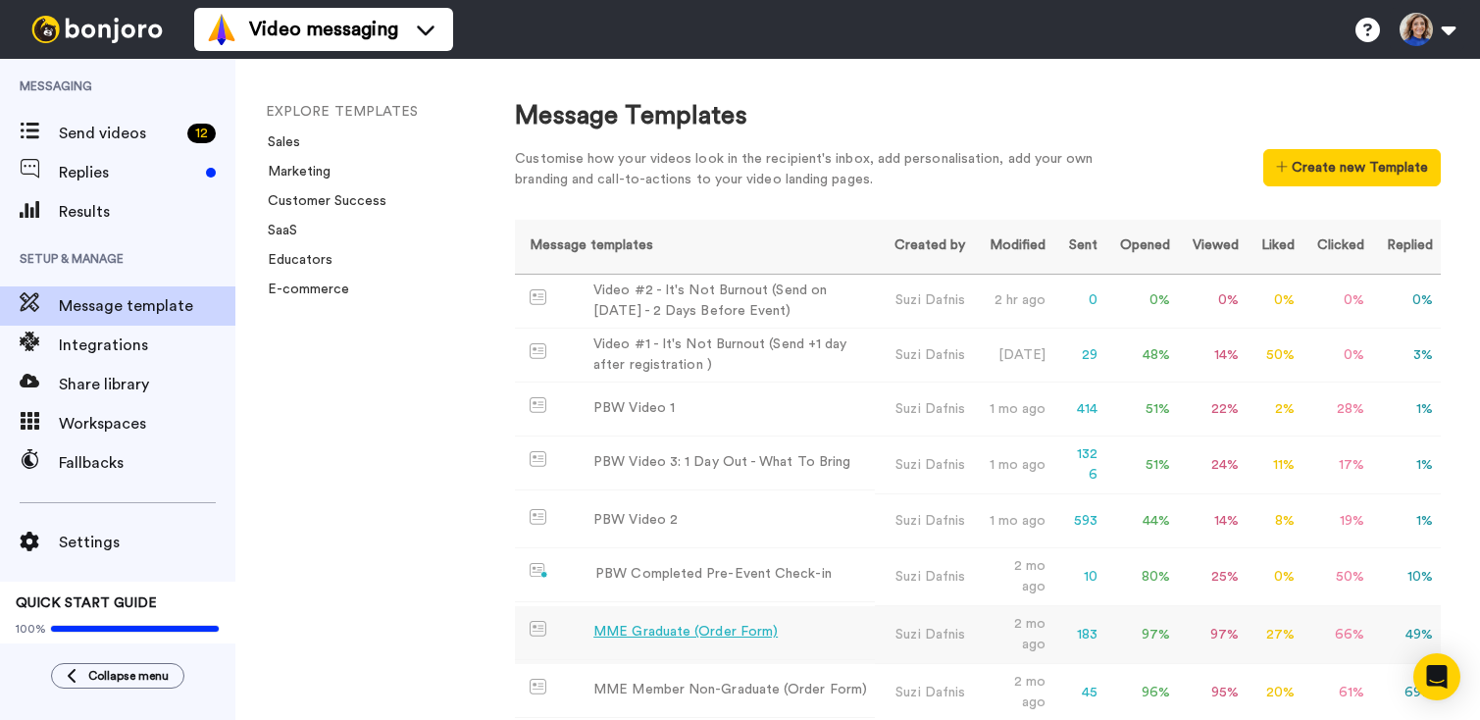
click at [661, 624] on div "MME Graduate (Order Form)" at bounding box center [686, 632] width 184 height 21
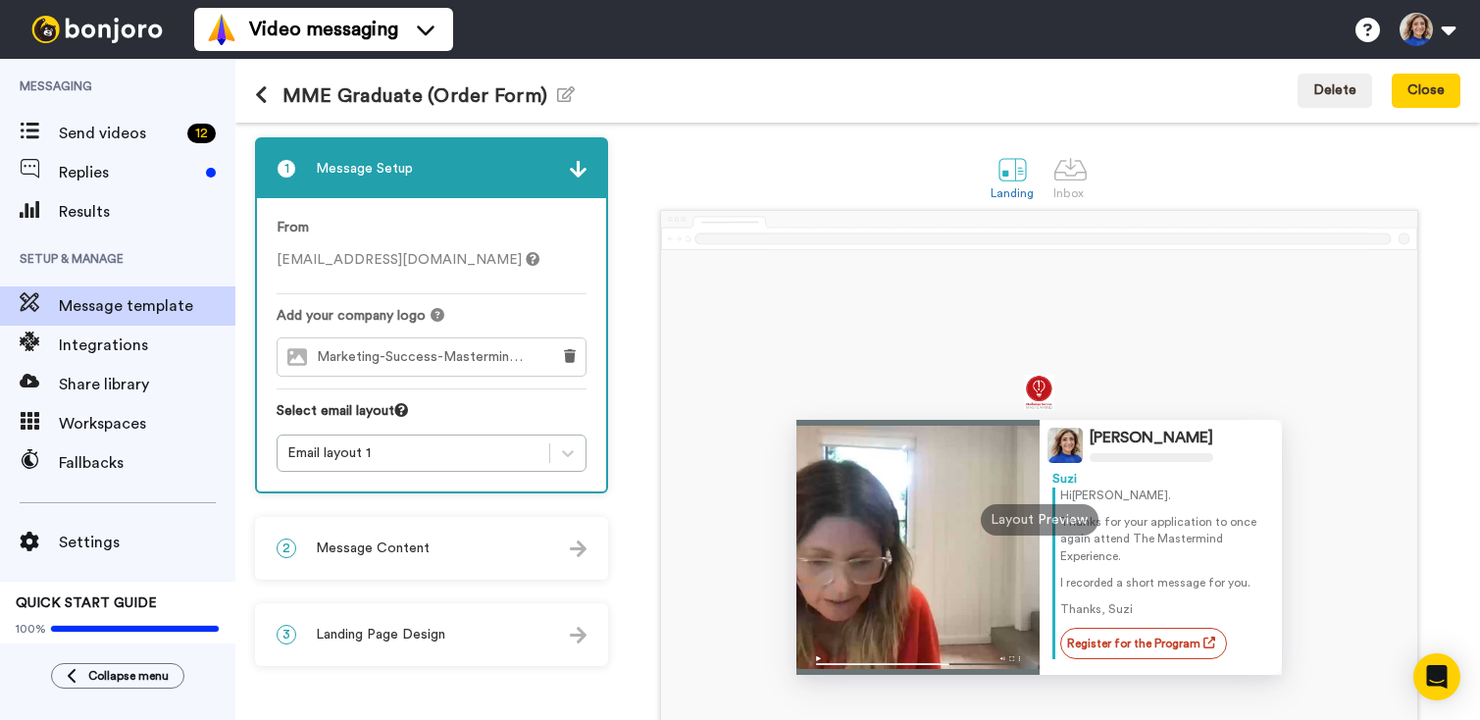
click at [414, 565] on div "2 Message Content" at bounding box center [431, 548] width 349 height 59
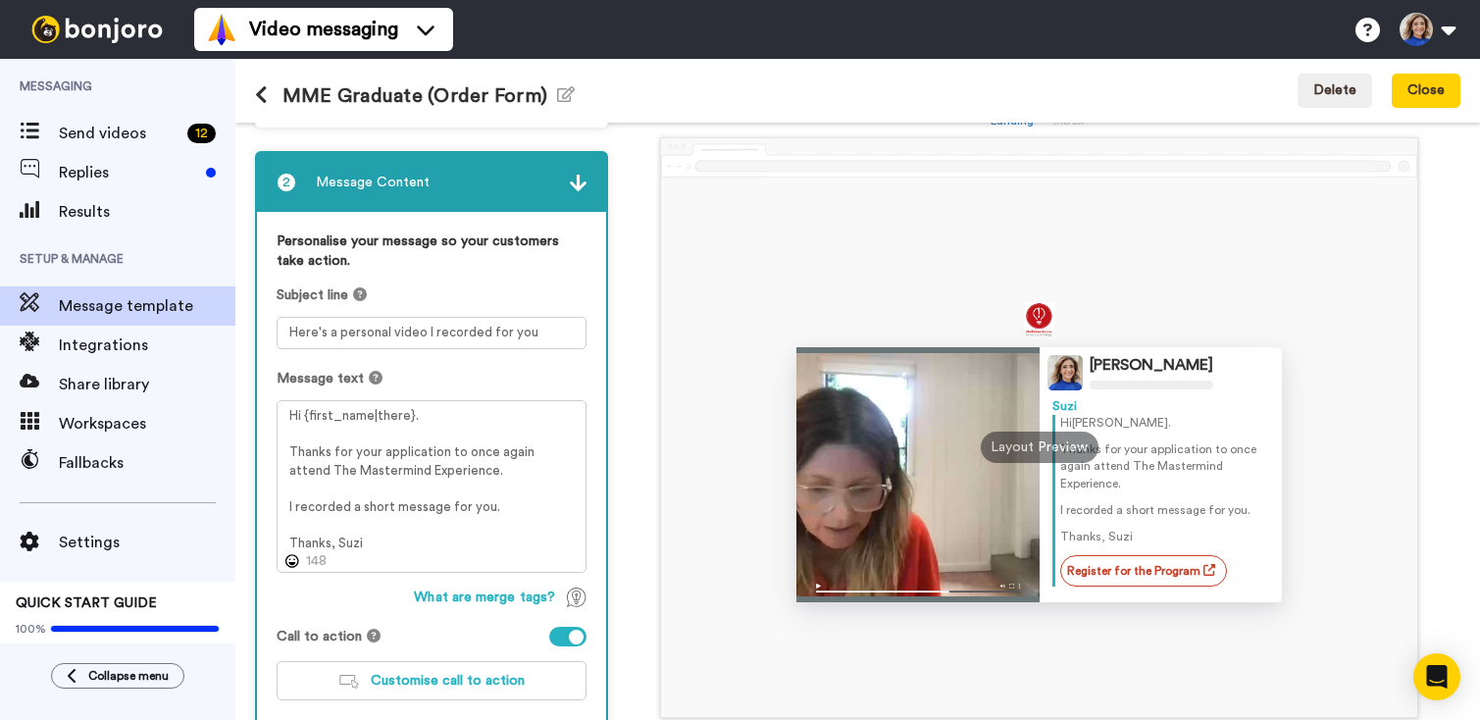
scroll to position [190, 0]
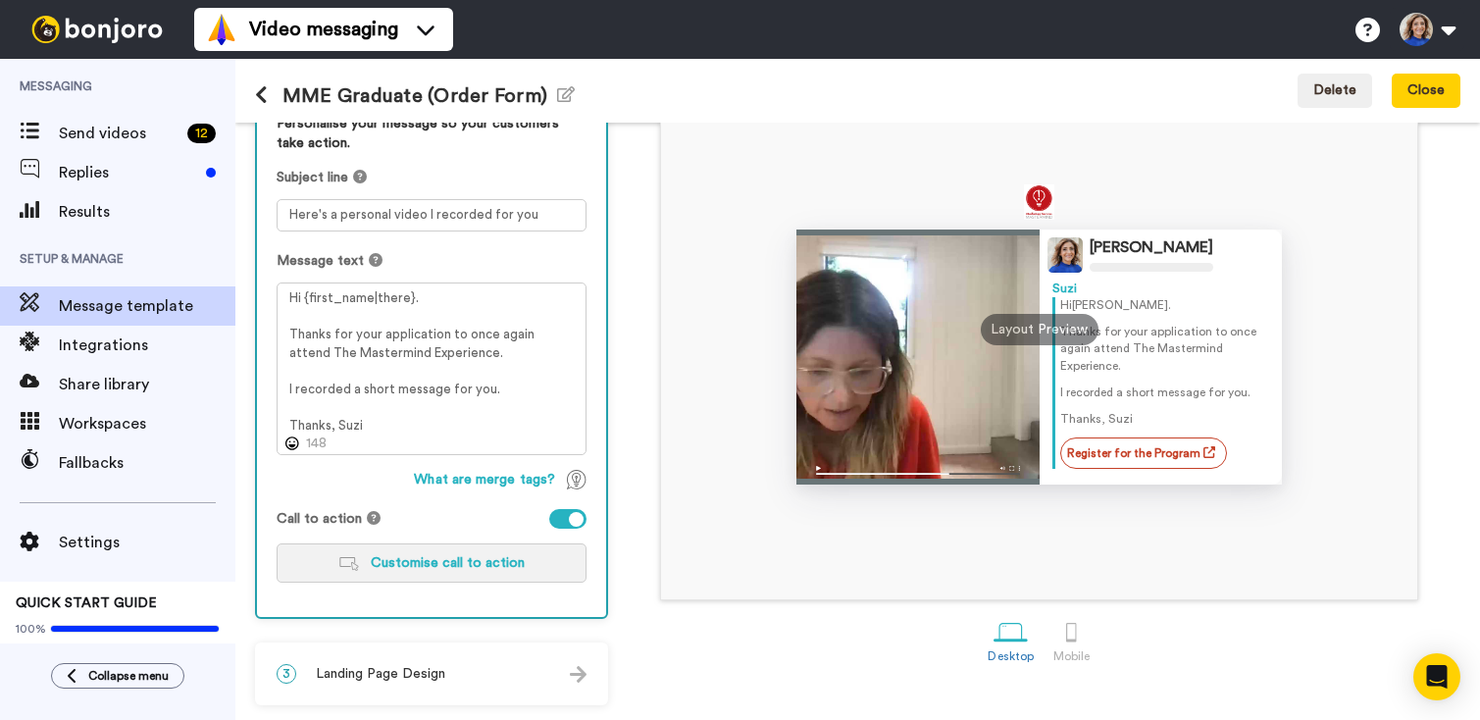
click at [427, 573] on button "Customise call to action" at bounding box center [432, 562] width 310 height 39
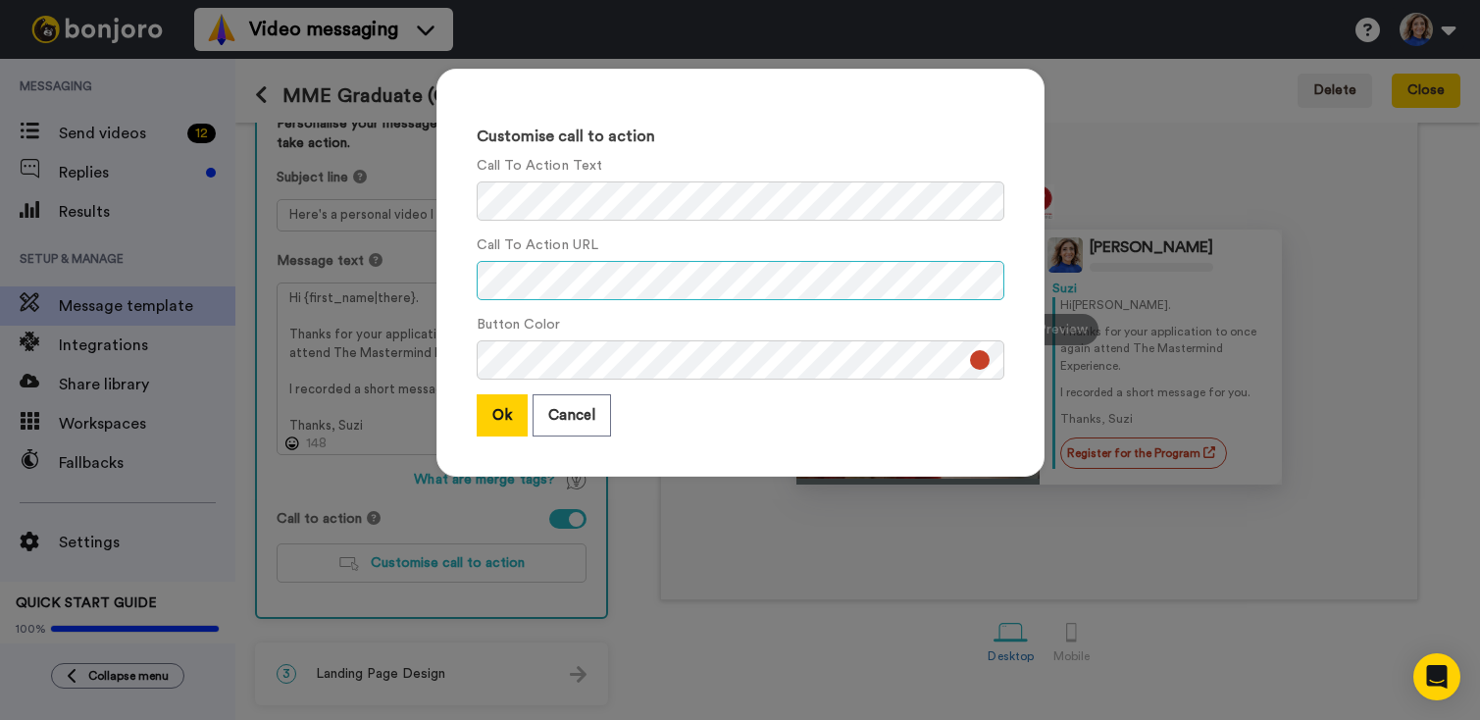
scroll to position [0, 114]
click at [1054, 278] on div "Customise call to action Call To Action Text Call To Action URL Button Color Ok…" at bounding box center [740, 282] width 647 height 467
click at [492, 410] on button "Ok" at bounding box center [502, 415] width 51 height 42
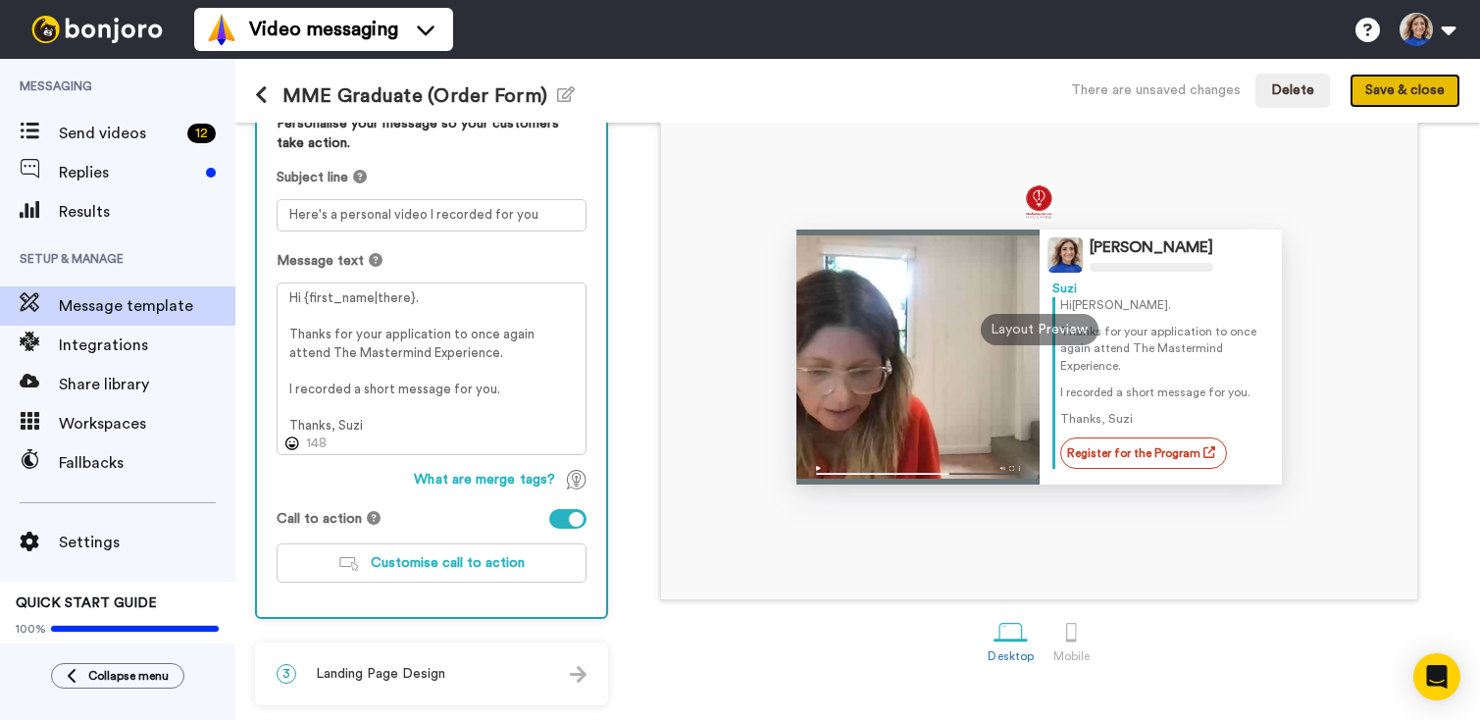
drag, startPoint x: 1409, startPoint y: 94, endPoint x: 1396, endPoint y: 102, distance: 15.0
click at [1408, 94] on button "Save & close" at bounding box center [1405, 91] width 111 height 35
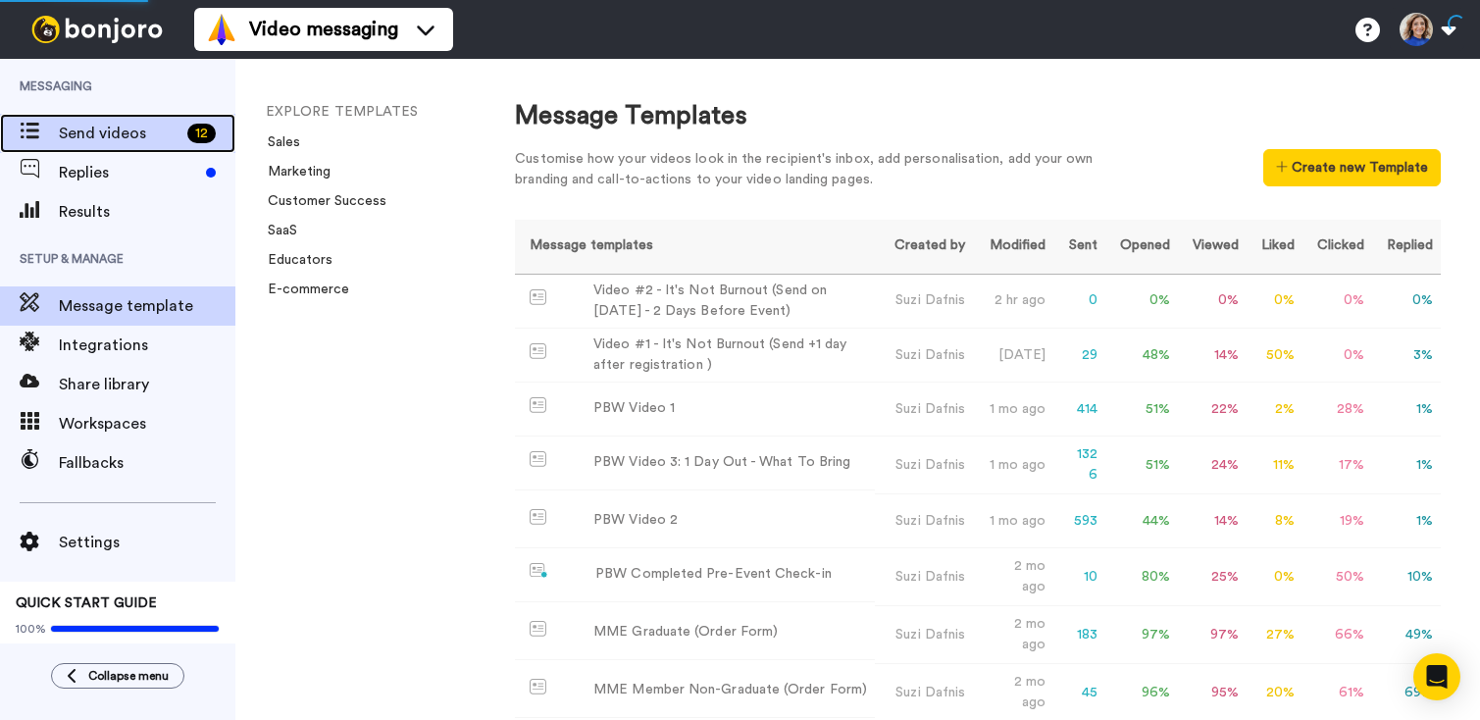
click at [25, 125] on icon at bounding box center [30, 131] width 20 height 17
